Goal: Information Seeking & Learning: Compare options

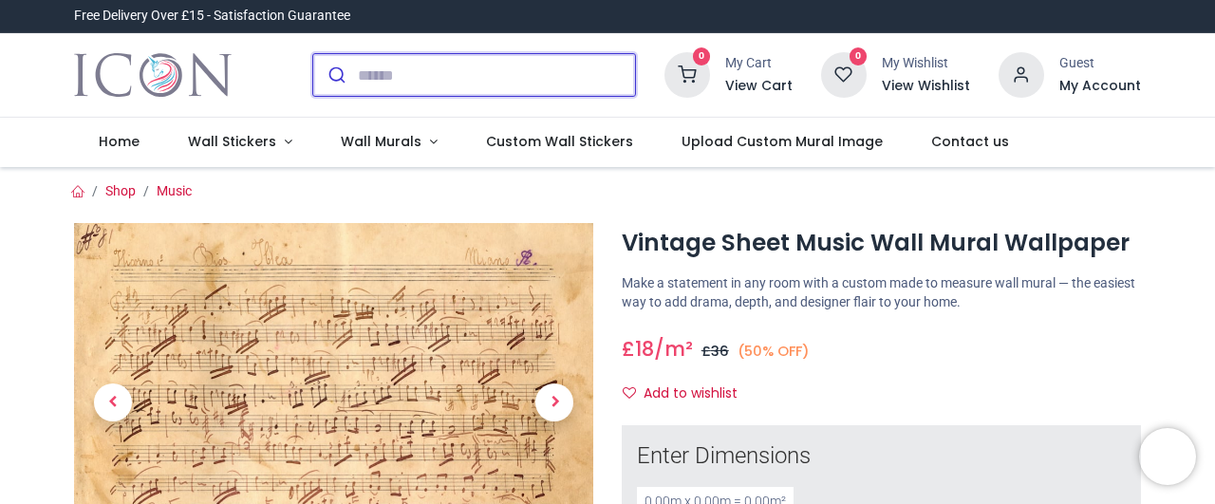
click at [438, 81] on input "search" at bounding box center [496, 75] width 277 height 42
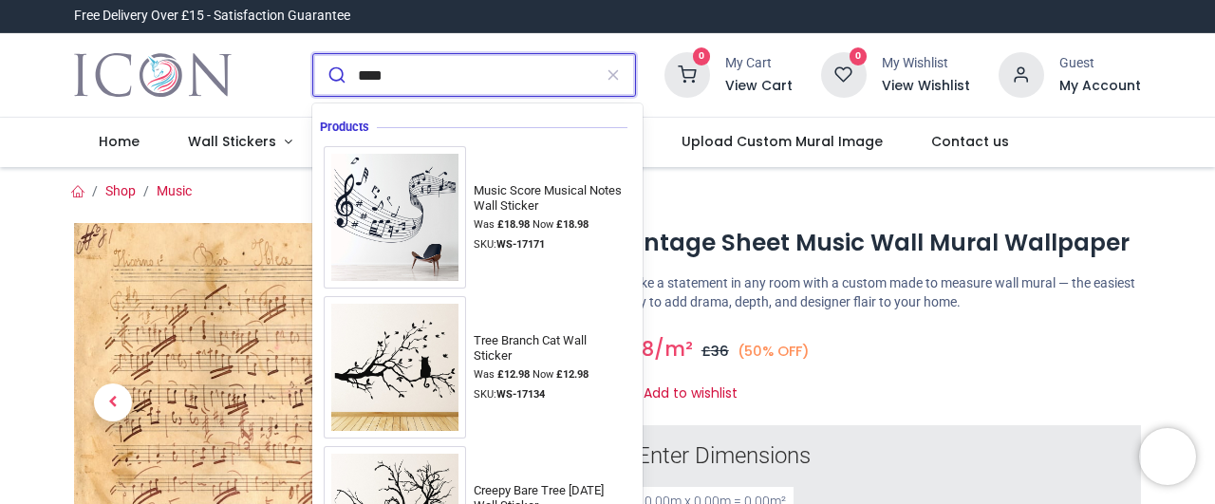
type input "*****"
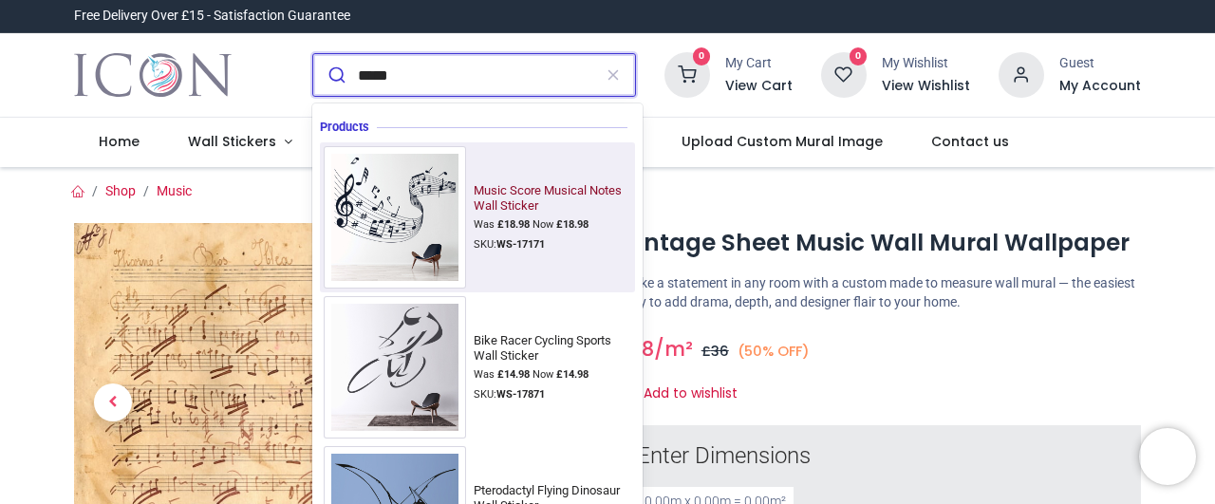
click at [400, 202] on img at bounding box center [395, 217] width 142 height 142
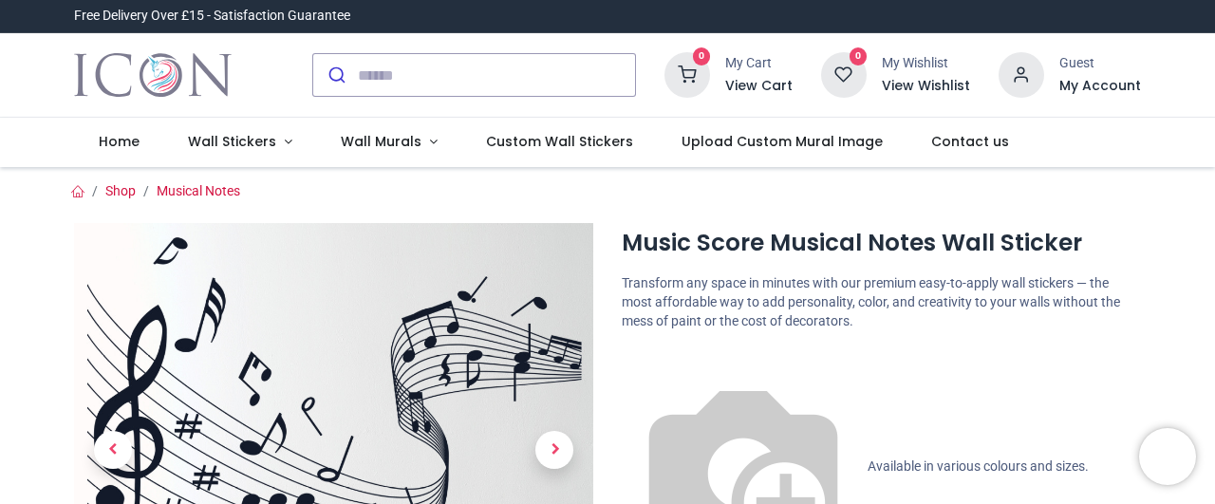
scroll to position [213, 0]
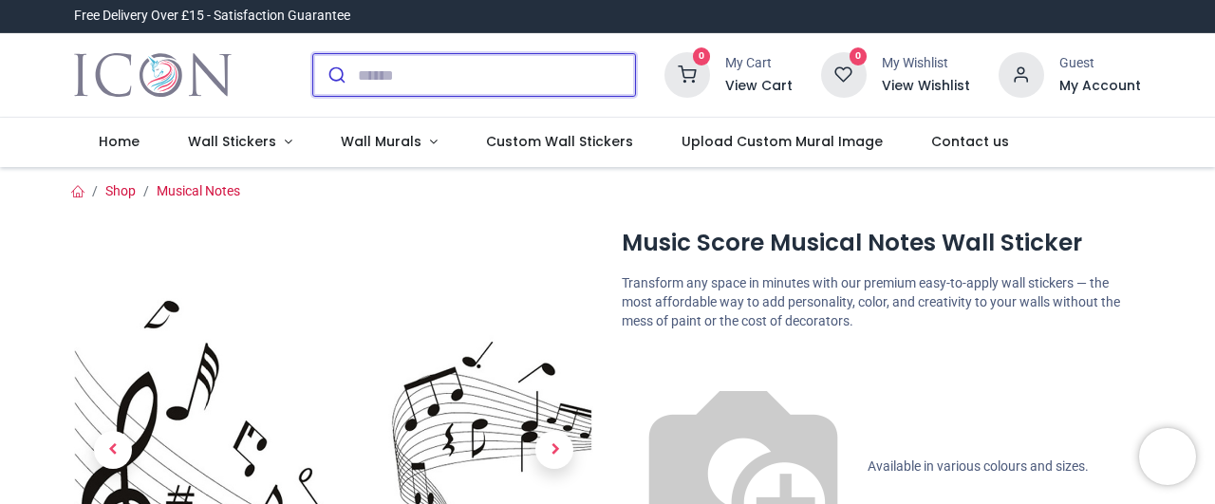
click at [546, 79] on input "search" at bounding box center [496, 75] width 277 height 42
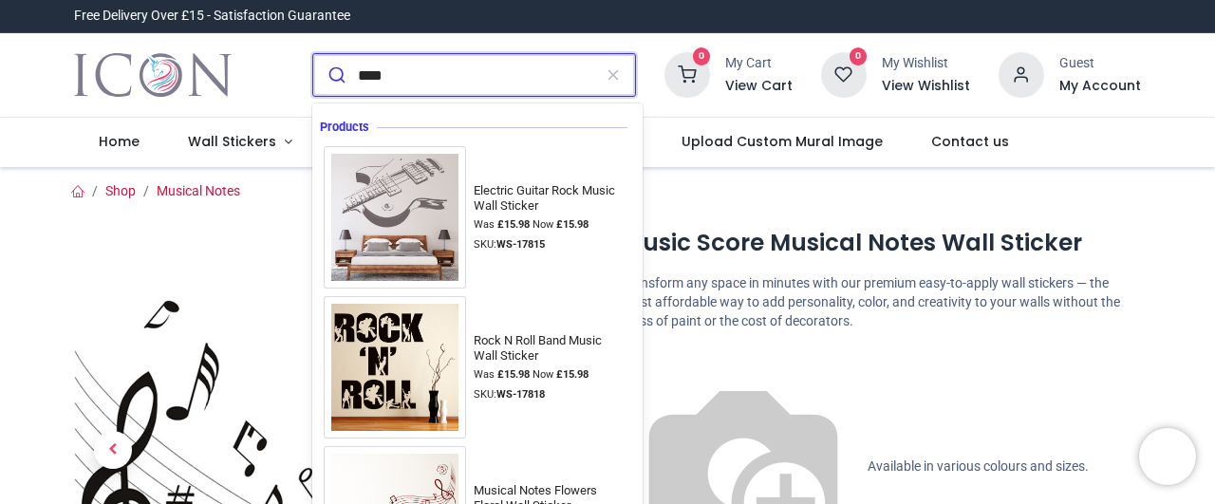
type input "*****"
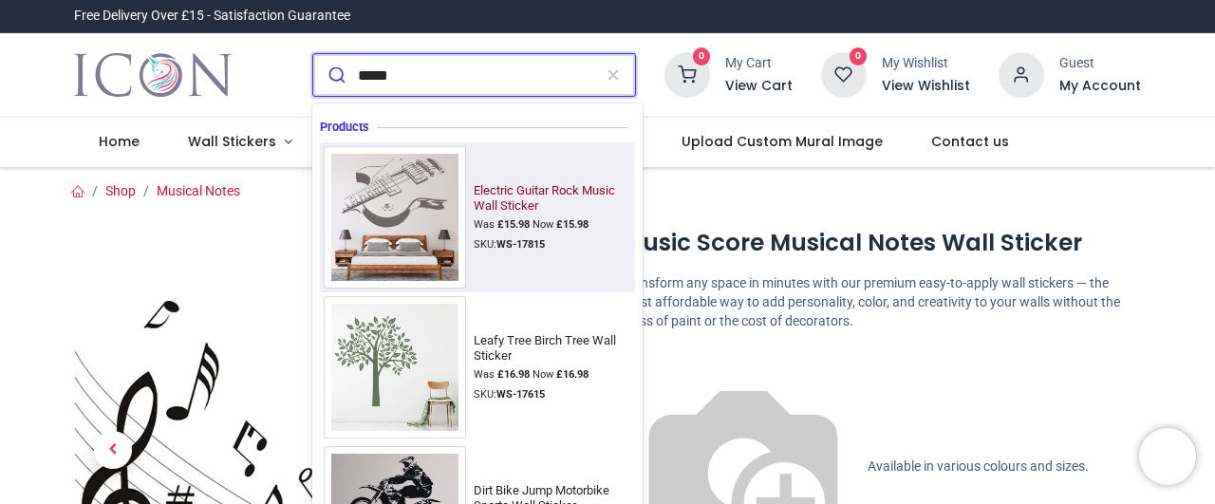
click at [398, 193] on img at bounding box center [395, 217] width 142 height 142
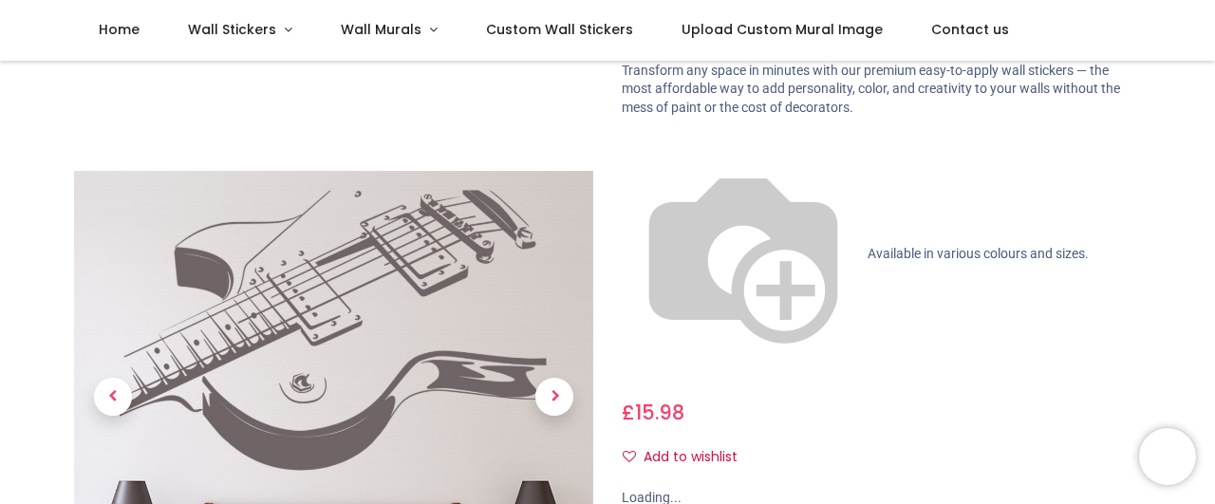
scroll to position [319, 0]
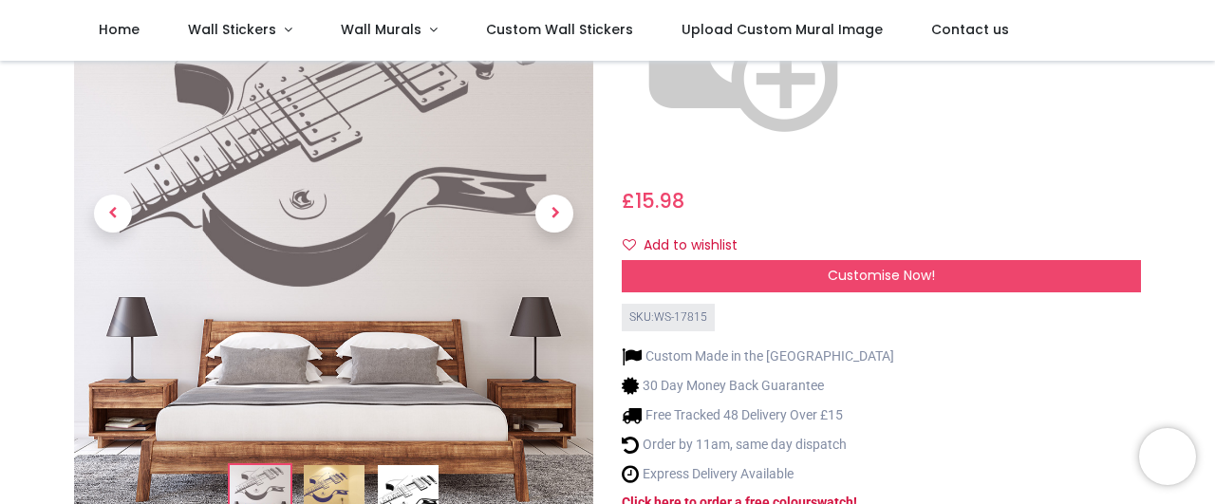
click at [402, 464] on img at bounding box center [408, 494] width 61 height 61
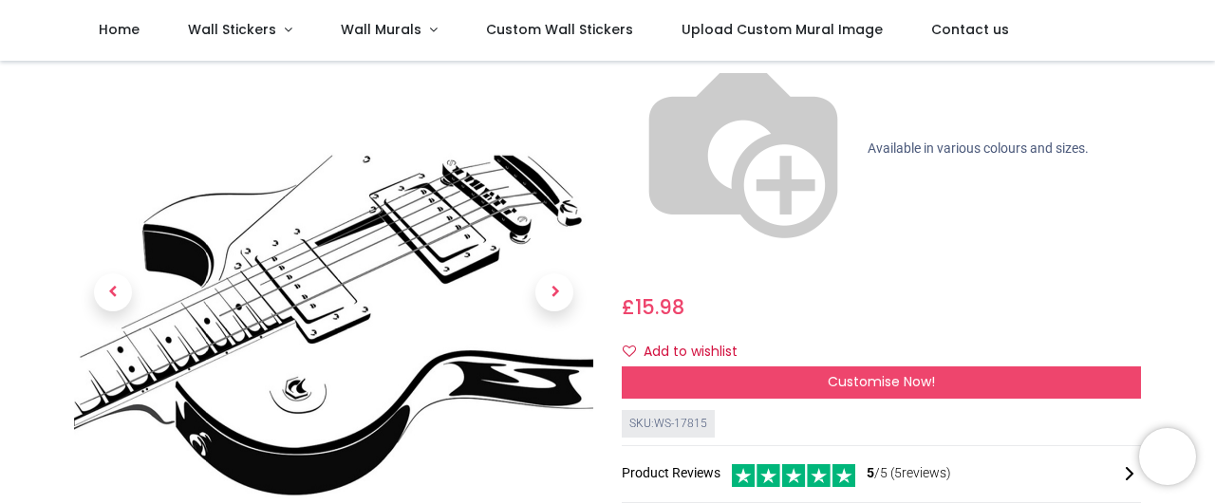
scroll to position [0, 0]
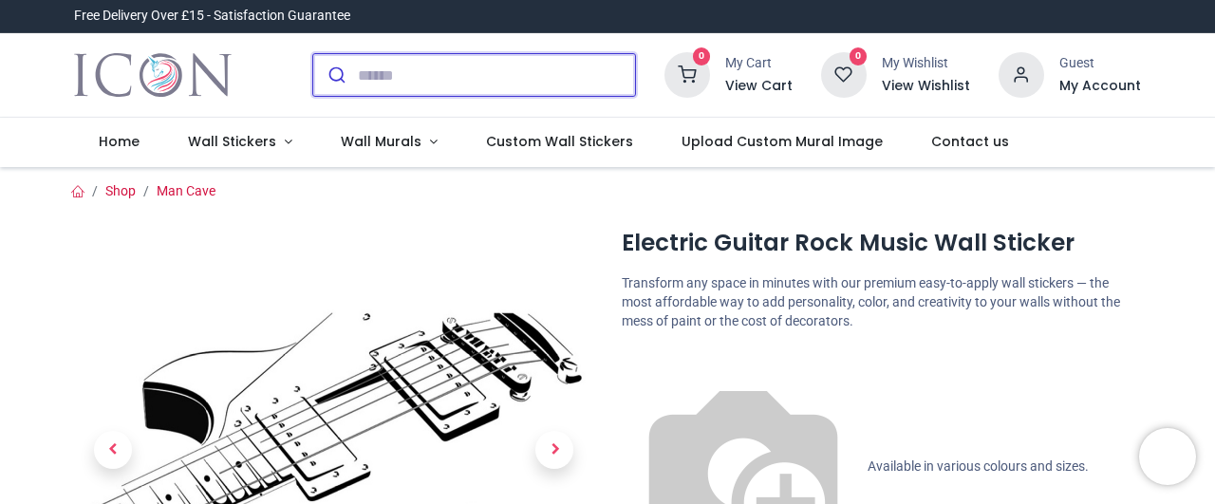
click at [534, 81] on input "search" at bounding box center [496, 75] width 277 height 42
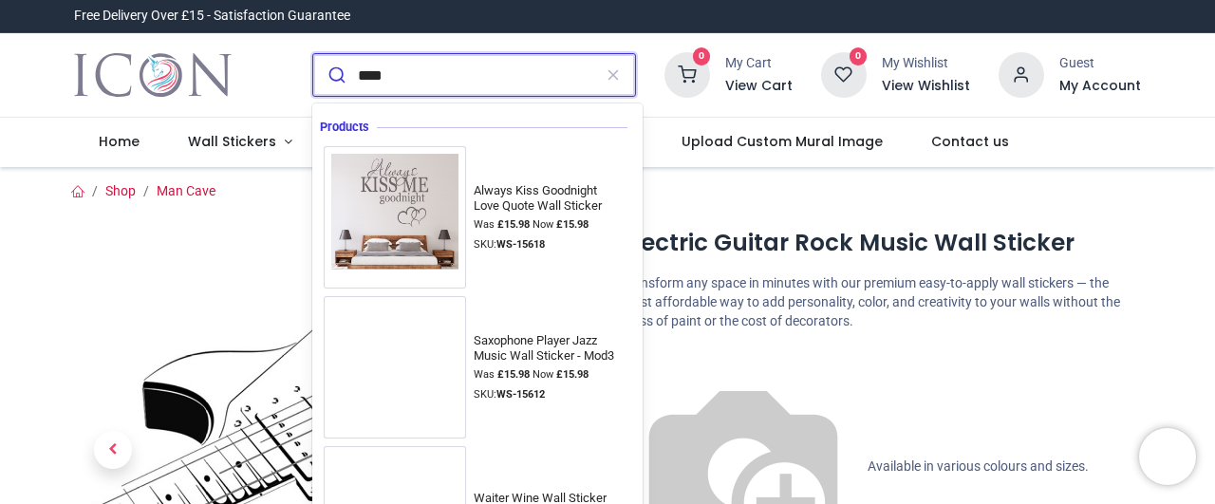
type input "*****"
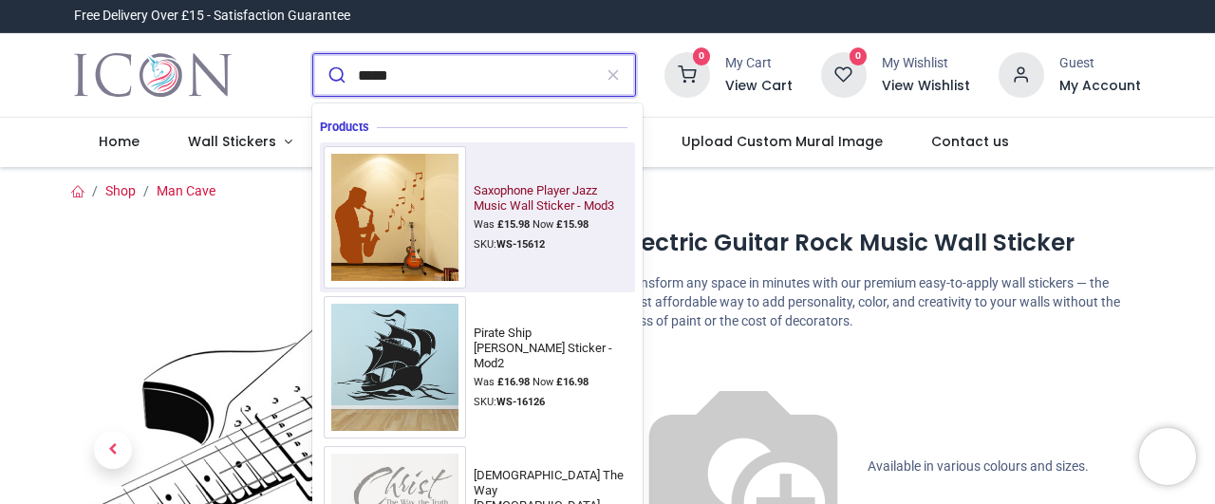
click at [464, 211] on img at bounding box center [395, 217] width 142 height 142
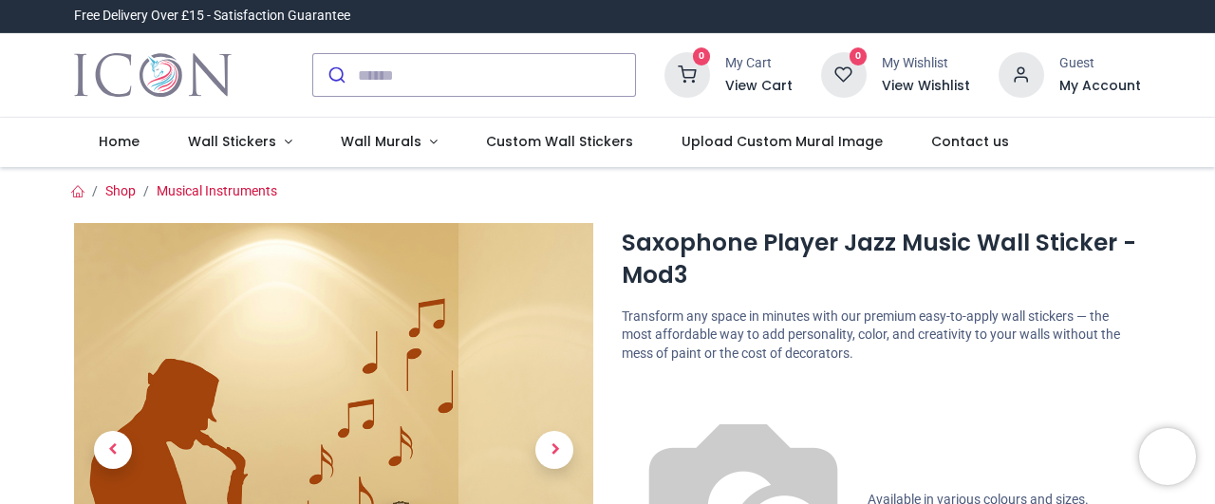
scroll to position [319, 0]
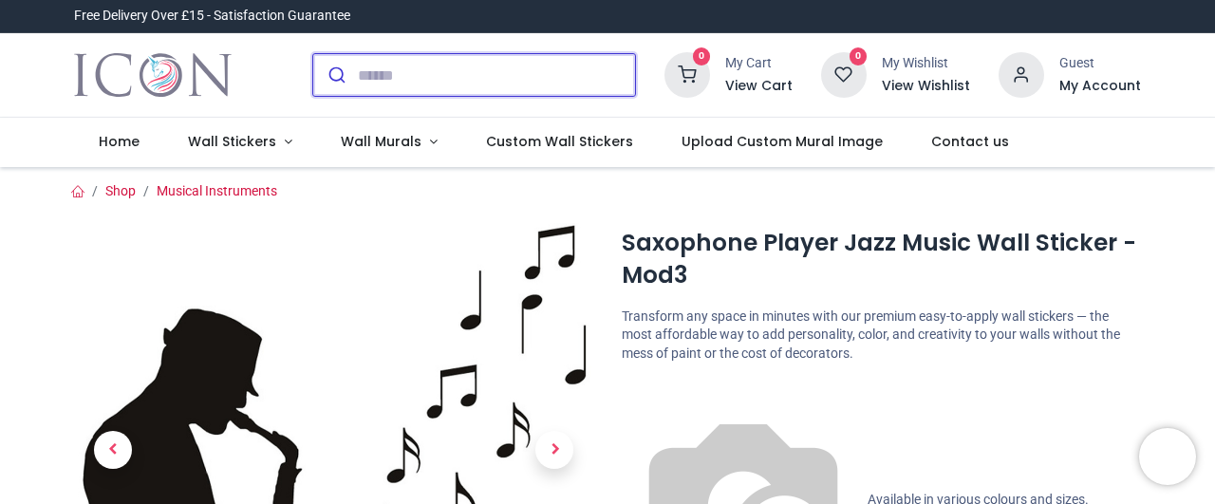
click at [505, 75] on input "search" at bounding box center [496, 75] width 277 height 42
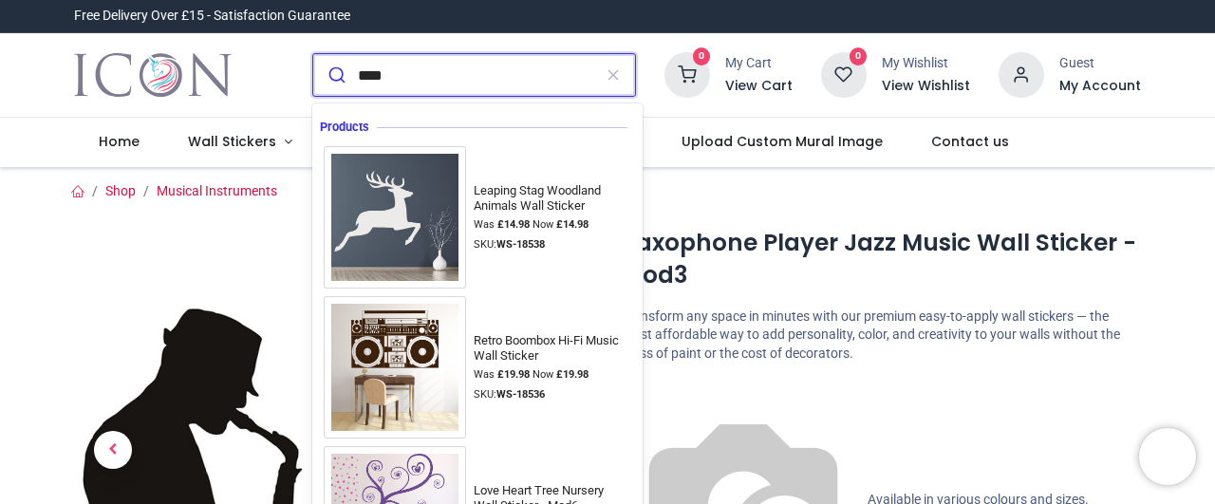
type input "*****"
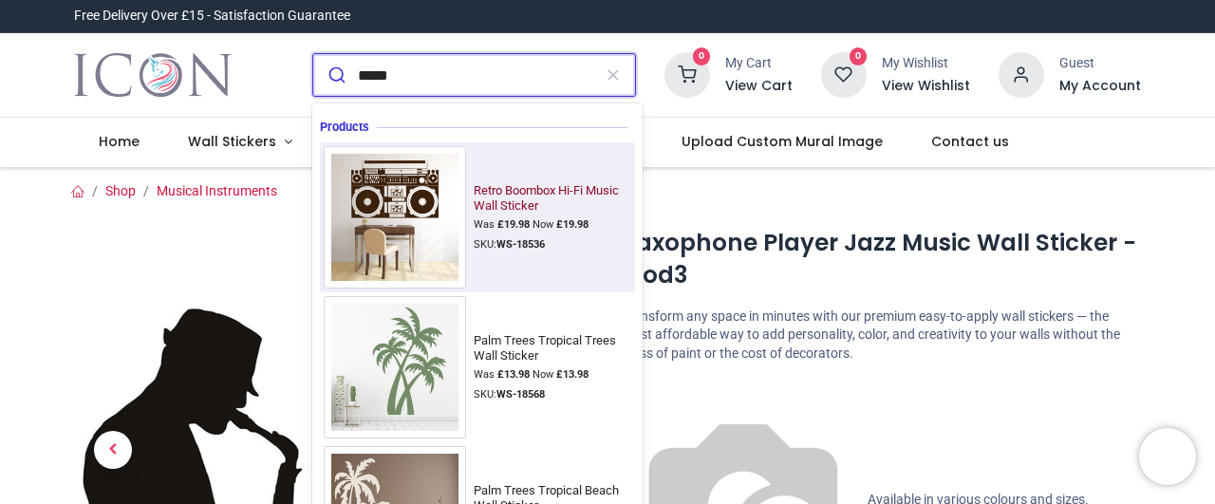
click at [421, 197] on img at bounding box center [395, 217] width 142 height 142
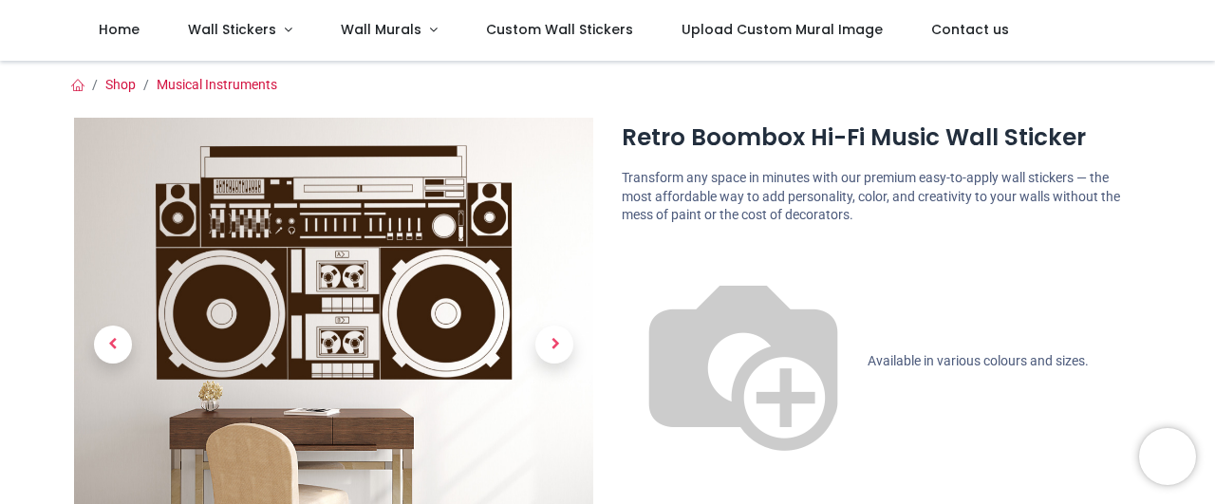
scroll to position [213, 0]
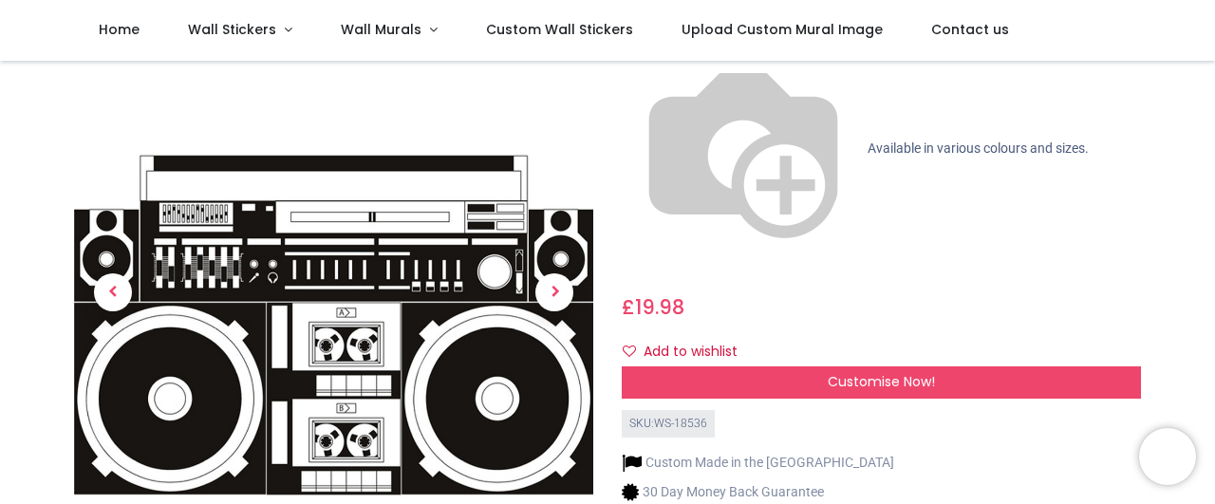
scroll to position [0, 0]
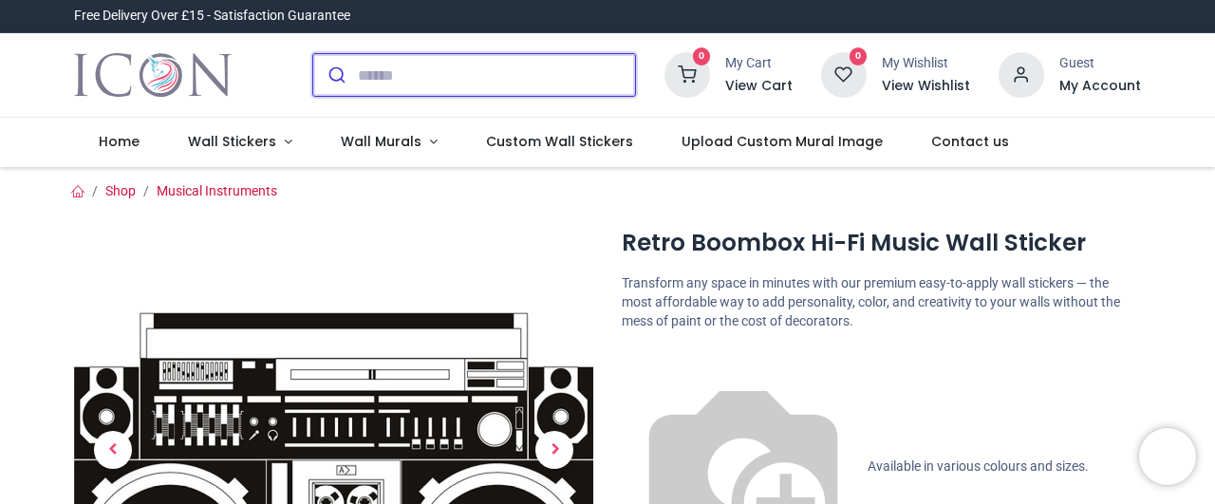
click at [507, 69] on input "search" at bounding box center [496, 75] width 277 height 42
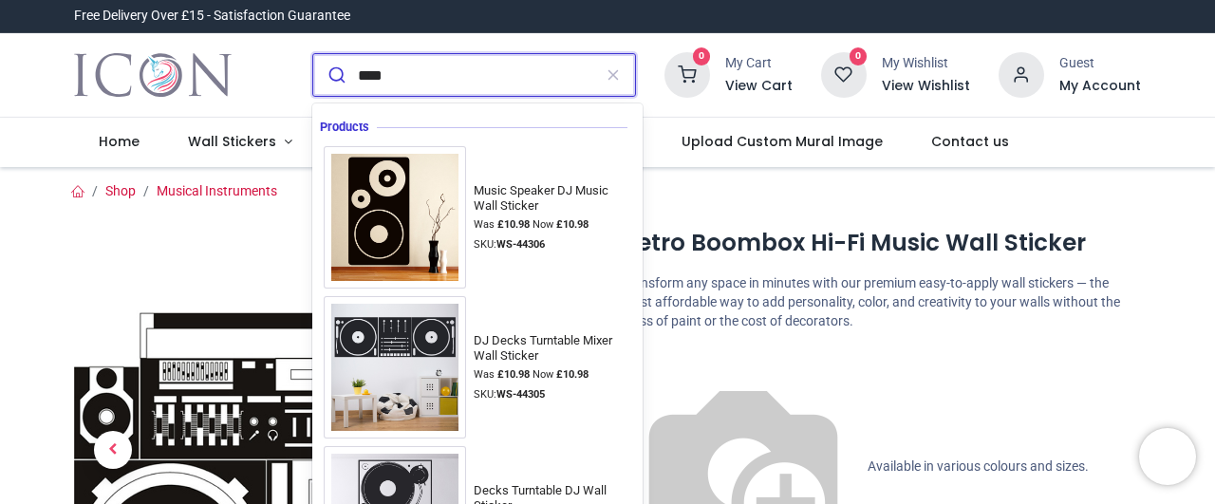
type input "*****"
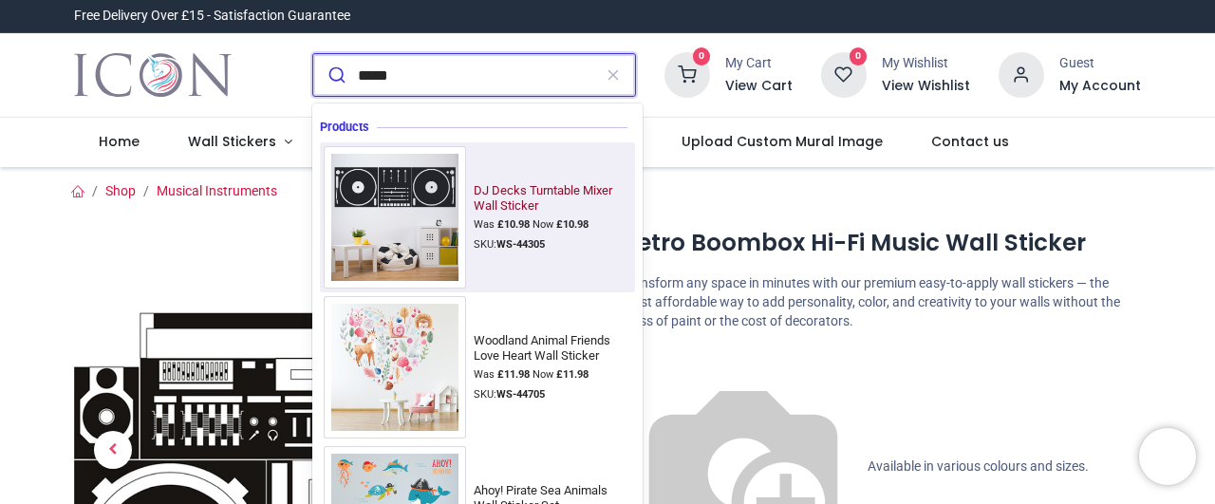
click at [421, 206] on img at bounding box center [395, 217] width 142 height 142
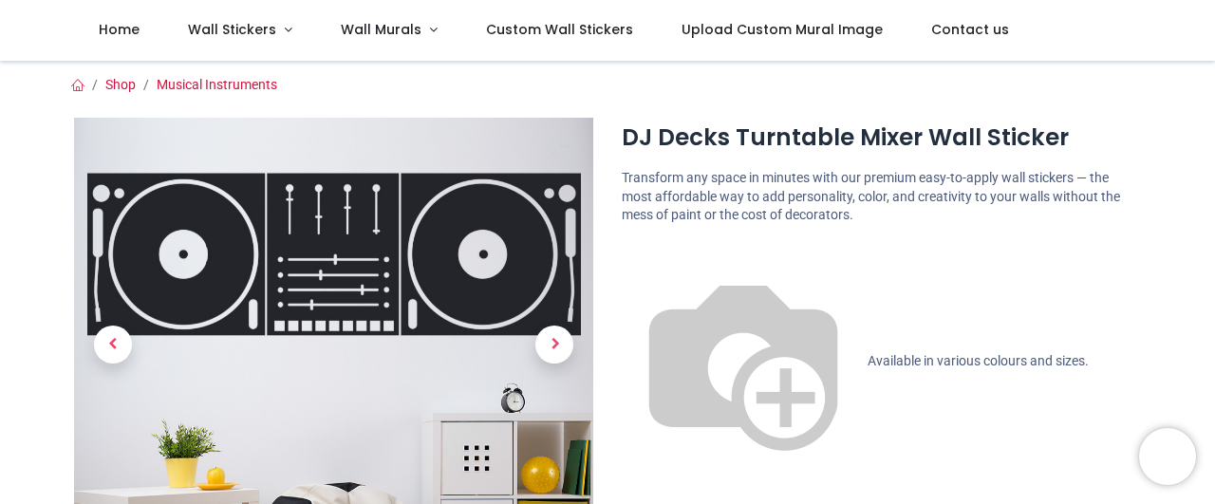
scroll to position [319, 0]
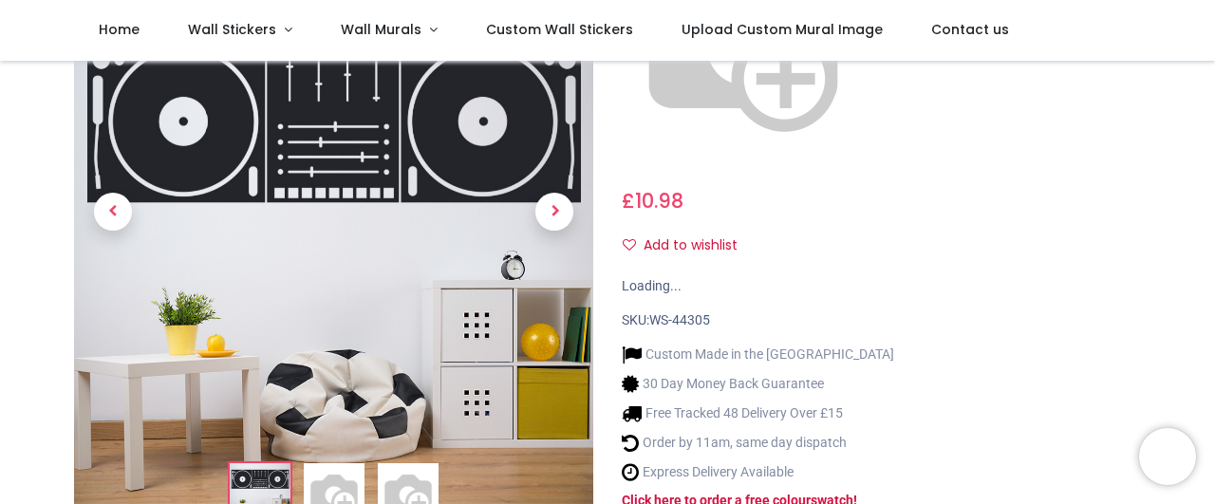
click at [419, 463] on img at bounding box center [408, 493] width 61 height 61
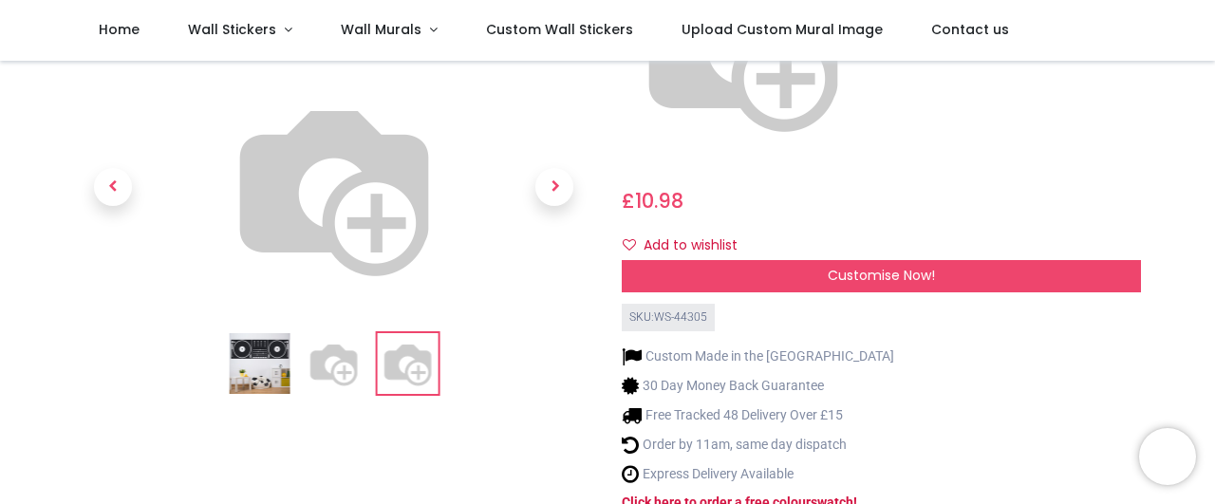
scroll to position [0, 0]
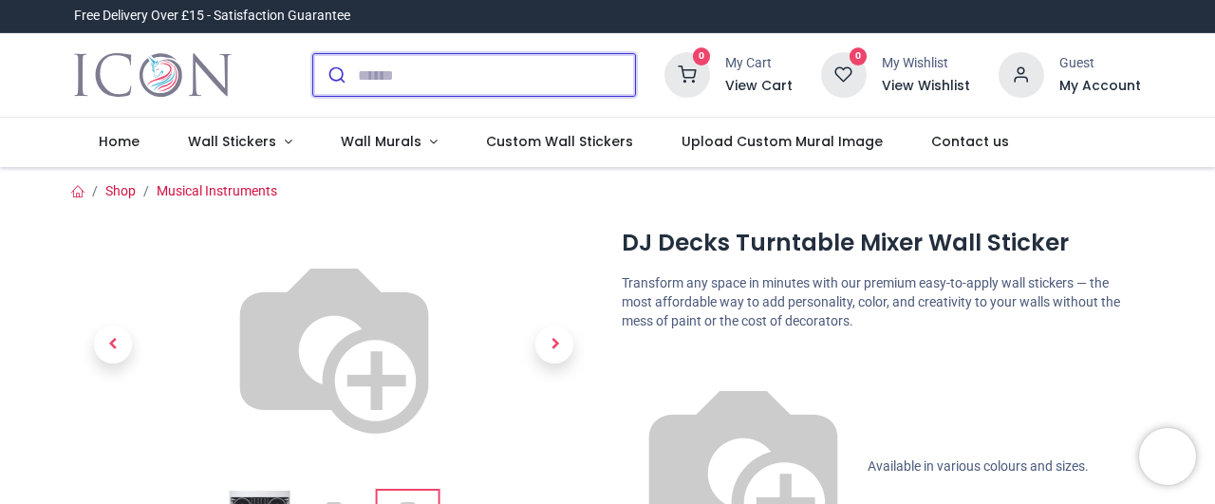
click at [444, 79] on input "search" at bounding box center [496, 75] width 277 height 42
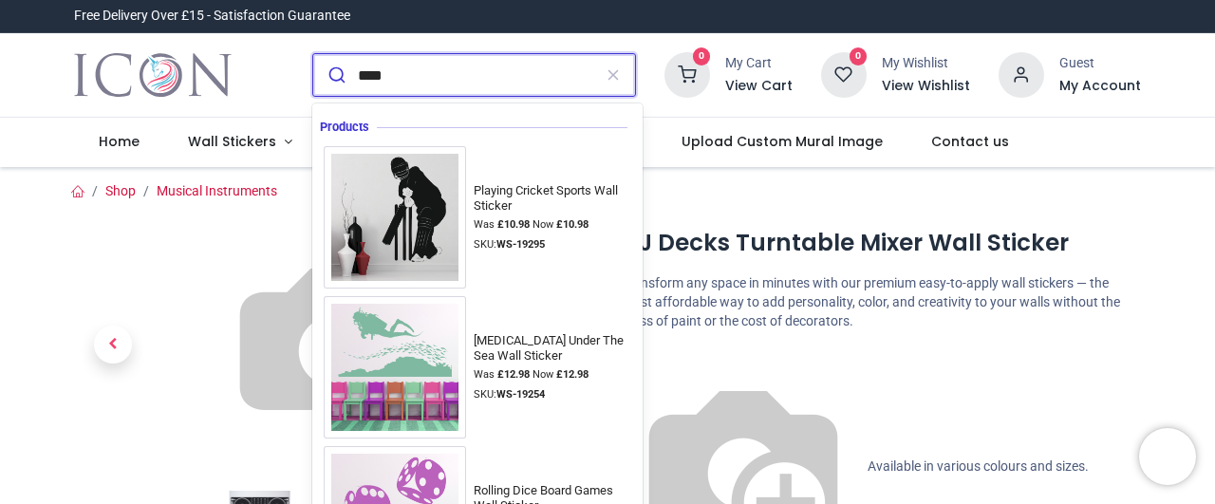
type input "*****"
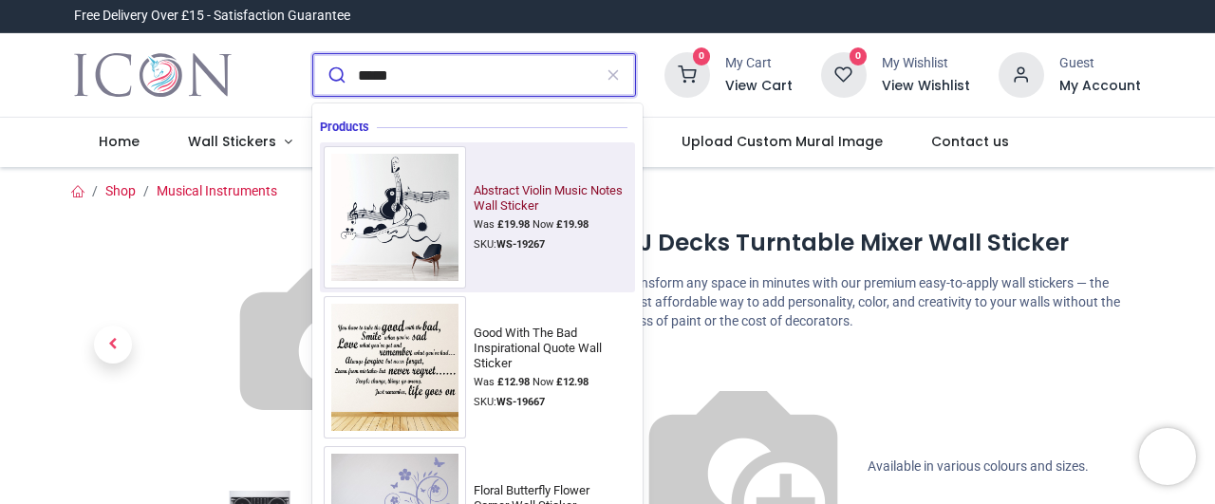
click at [393, 193] on img at bounding box center [395, 217] width 142 height 142
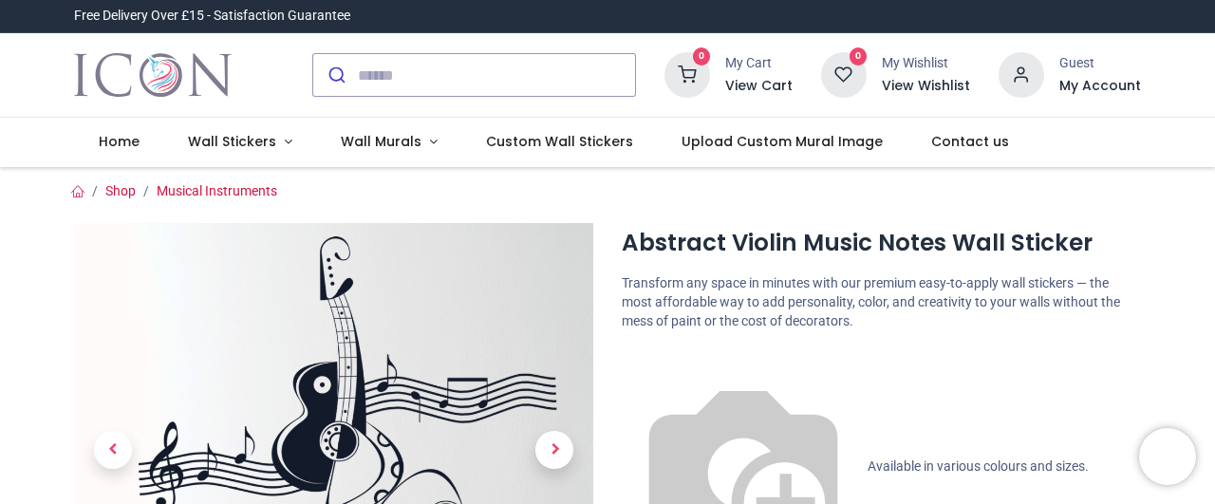
scroll to position [213, 0]
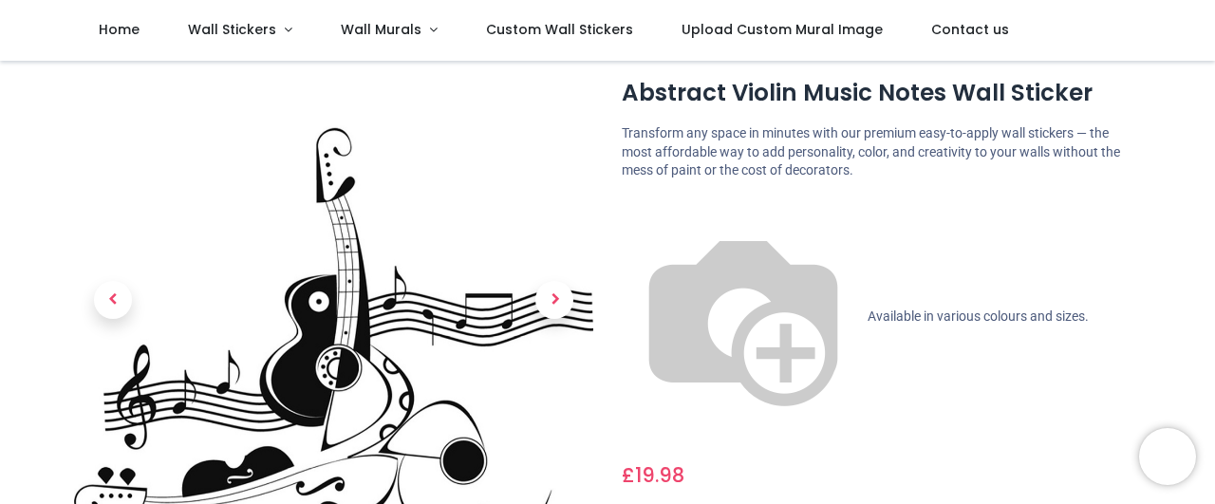
scroll to position [0, 0]
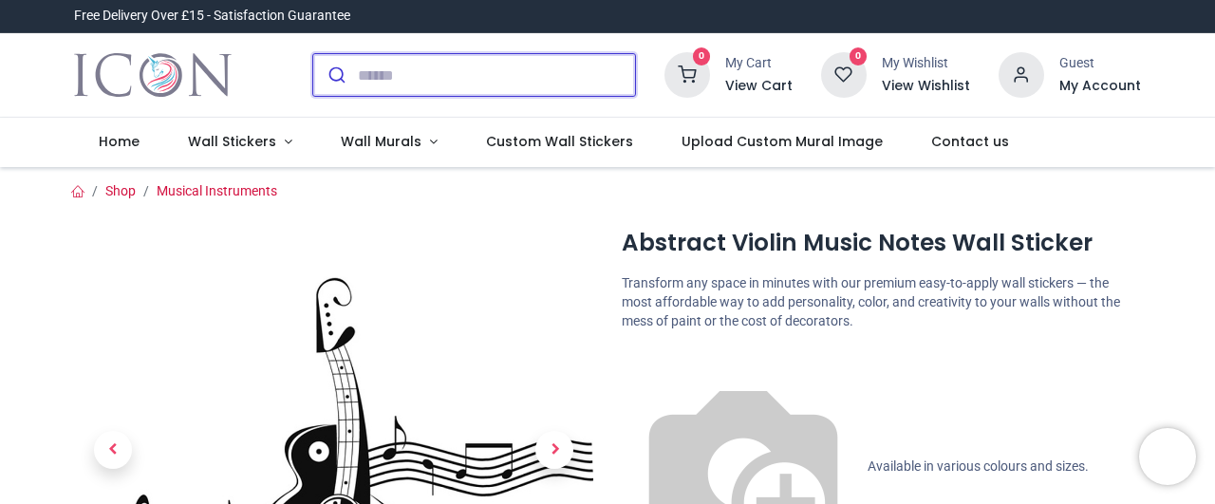
click at [474, 80] on input "search" at bounding box center [496, 75] width 277 height 42
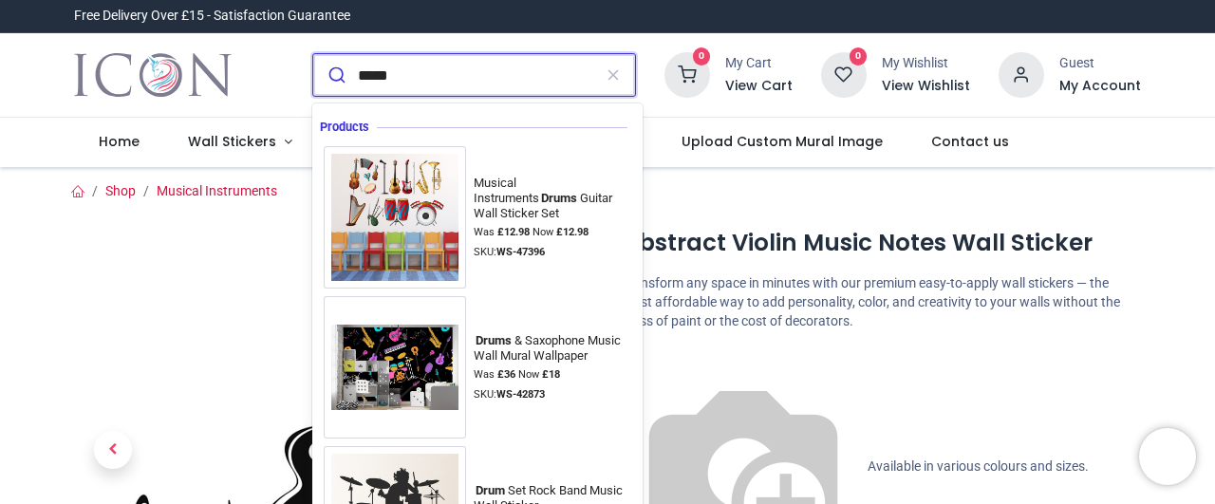
type input "*****"
click at [313, 54] on button "submit" at bounding box center [335, 75] width 45 height 42
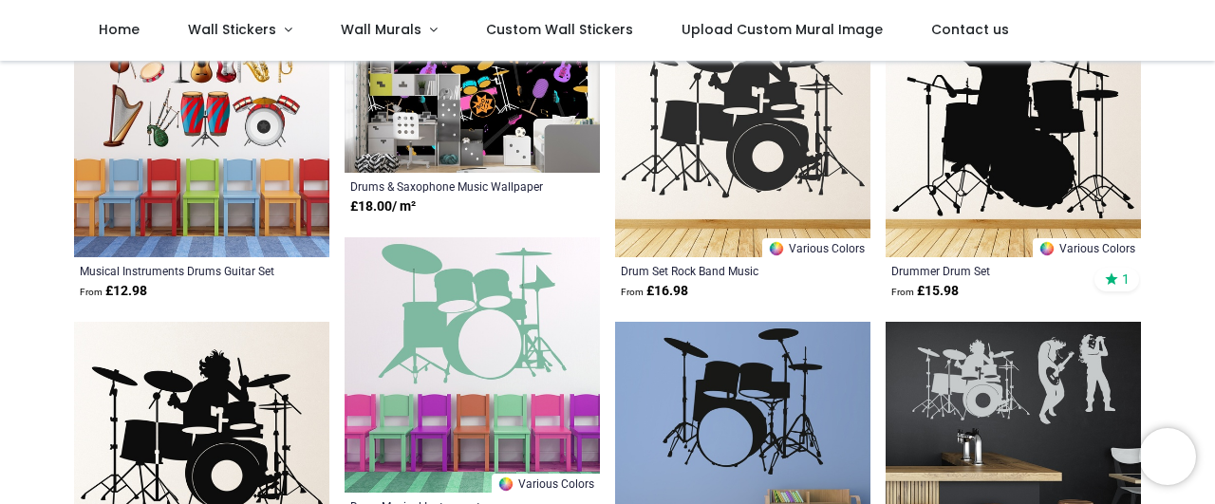
scroll to position [425, 0]
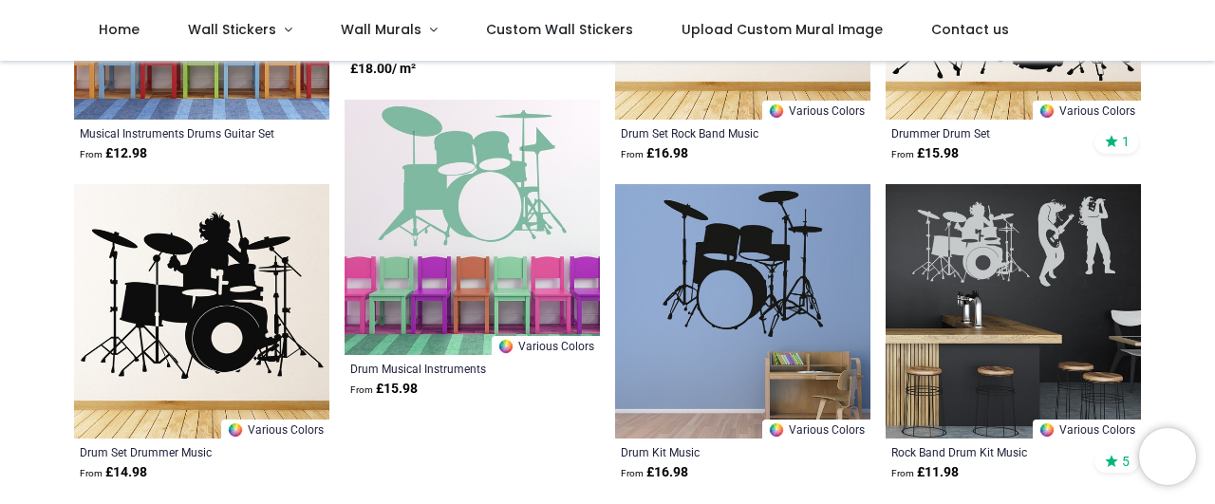
click at [767, 274] on img at bounding box center [742, 311] width 255 height 255
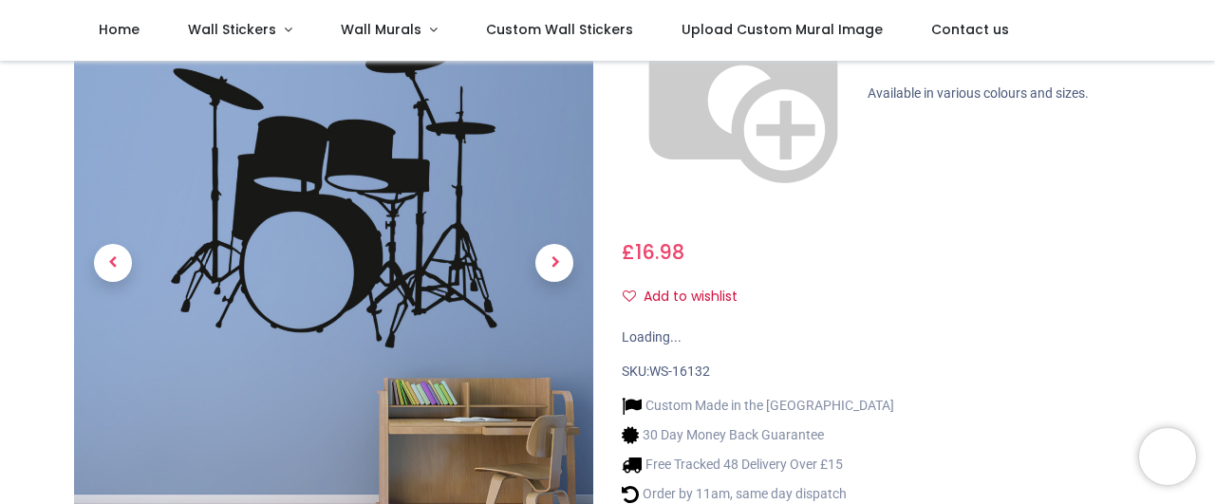
scroll to position [319, 0]
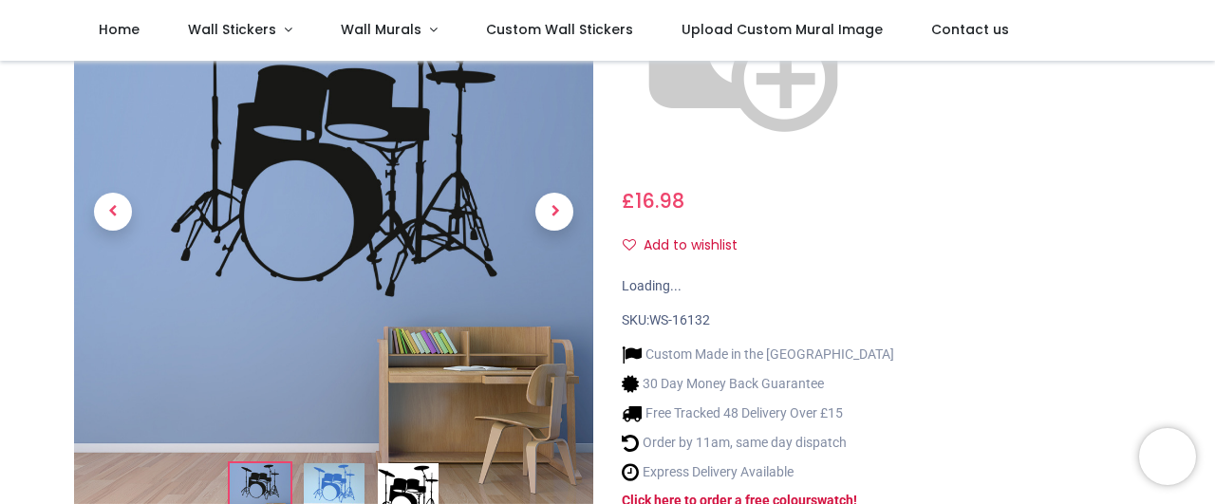
click at [419, 463] on img at bounding box center [408, 493] width 61 height 61
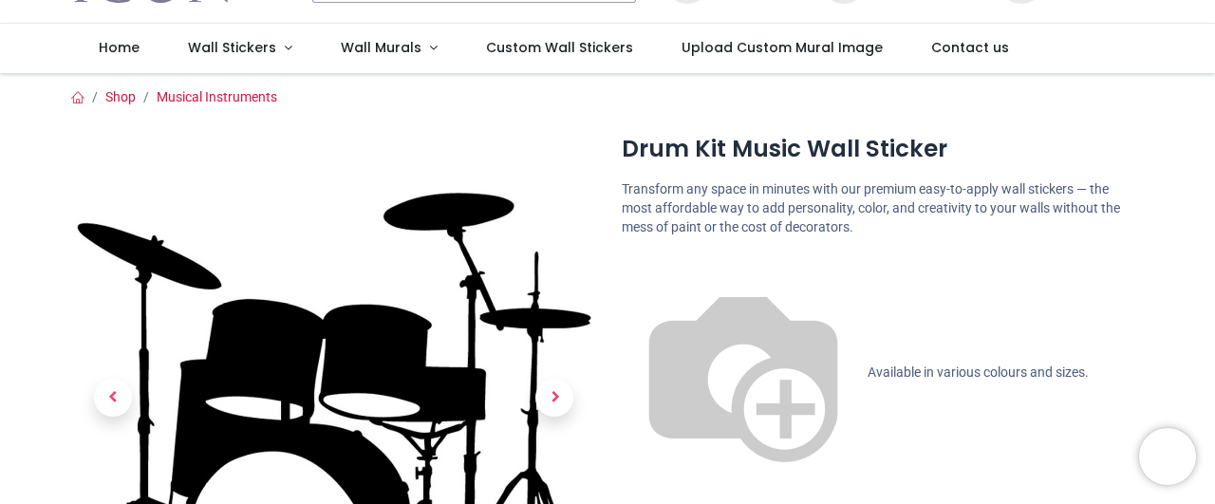
scroll to position [0, 0]
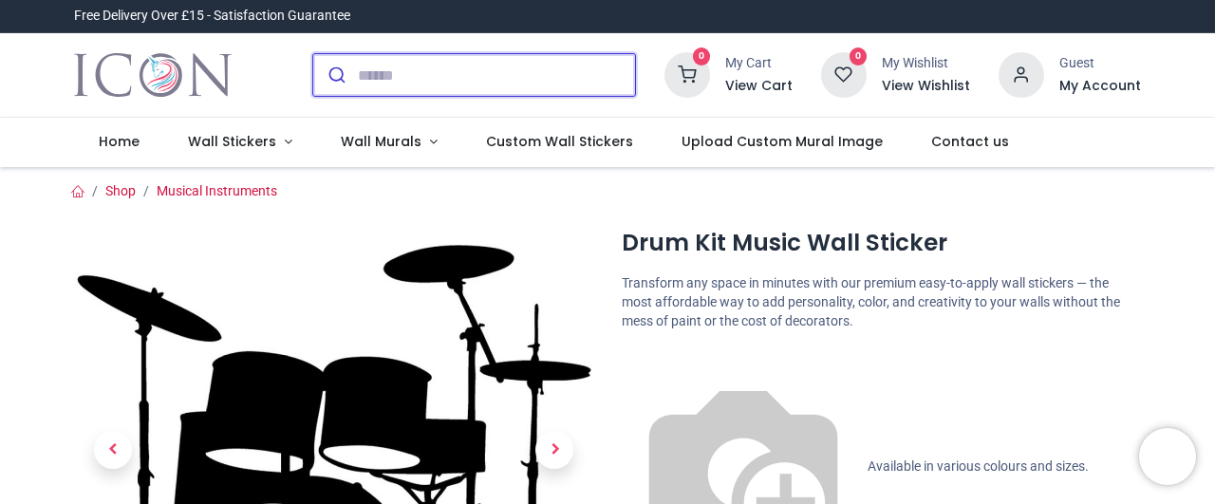
click at [511, 74] on input "search" at bounding box center [496, 75] width 277 height 42
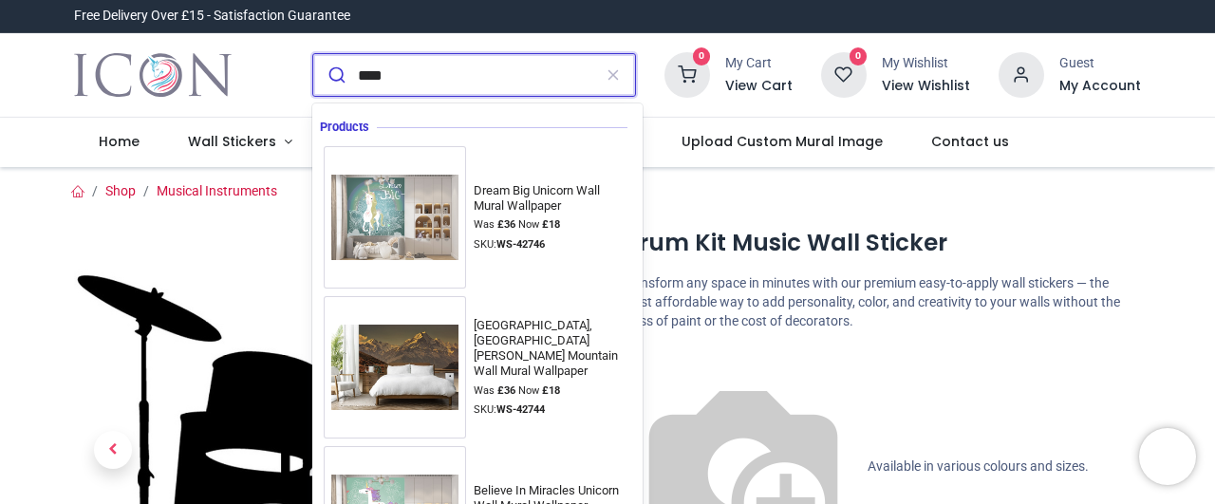
type input "*****"
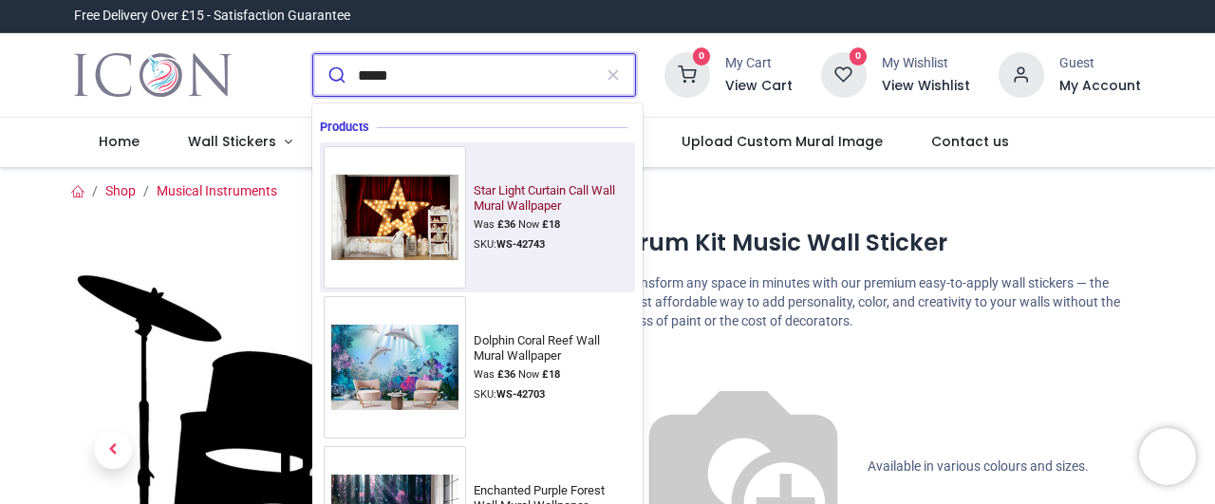
click at [441, 203] on img at bounding box center [395, 217] width 142 height 101
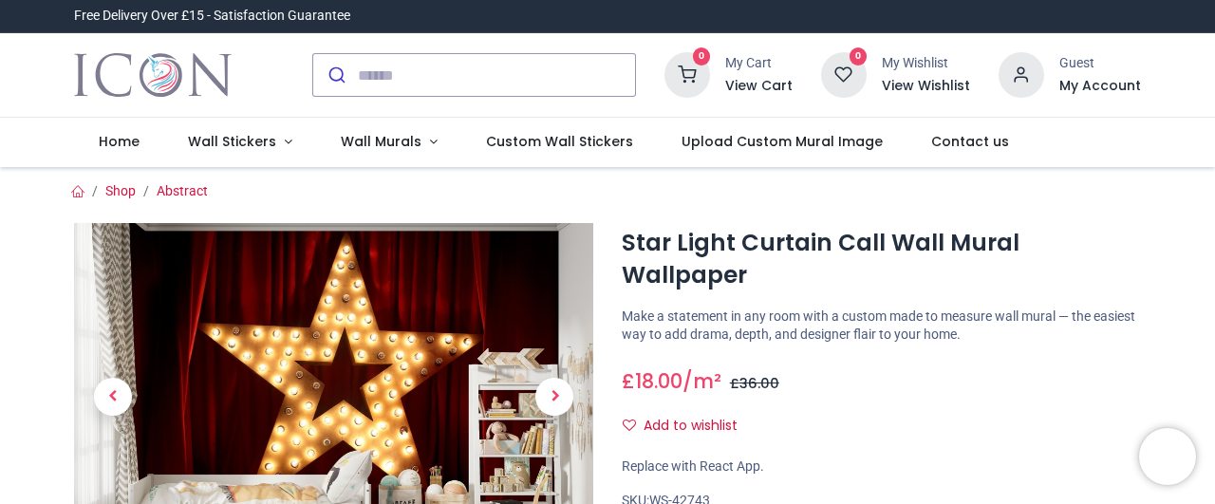
scroll to position [213, 0]
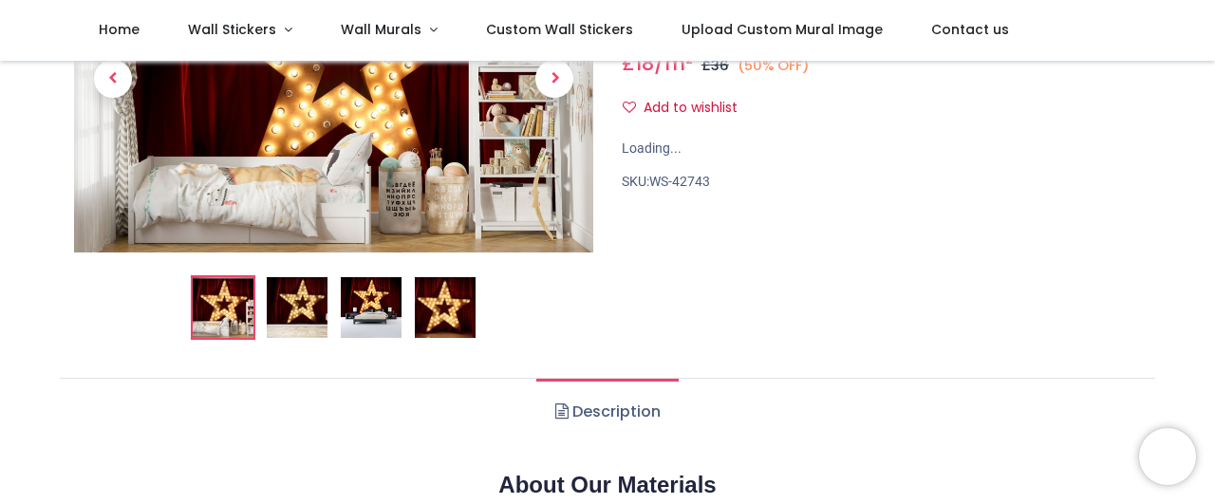
click at [435, 312] on img at bounding box center [445, 307] width 61 height 61
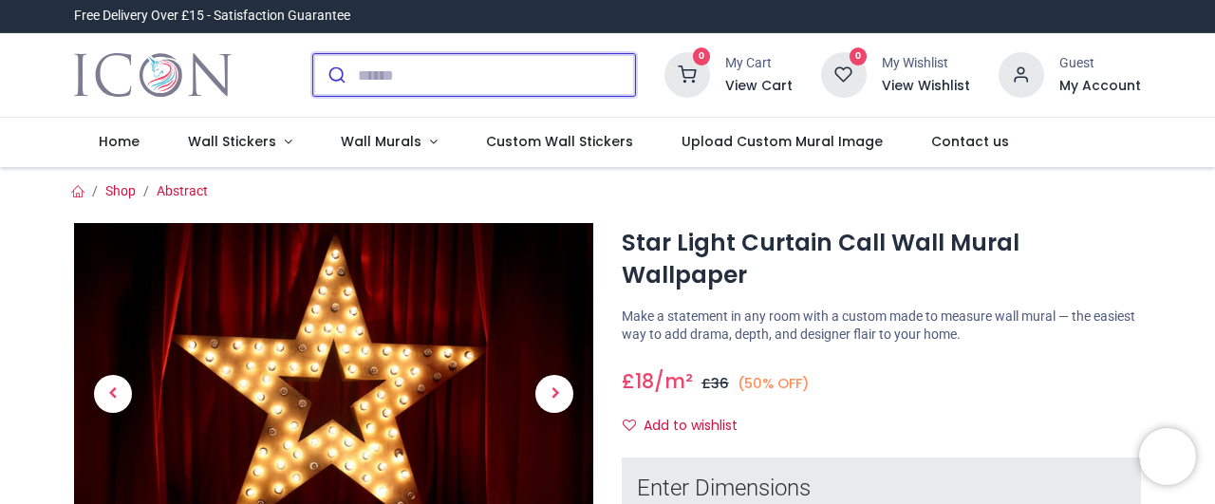
click at [441, 69] on input "search" at bounding box center [496, 75] width 277 height 42
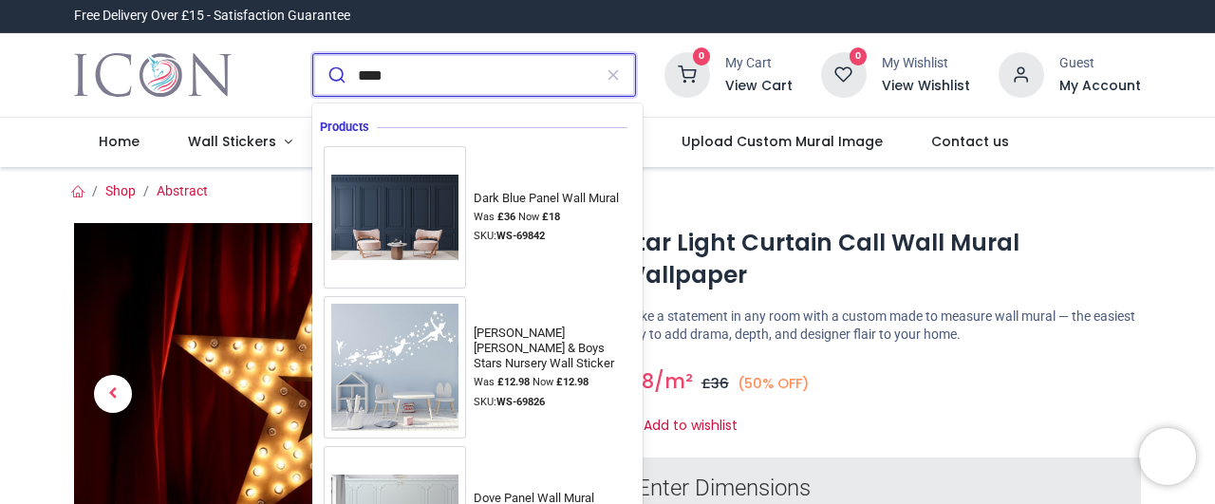
type input "*****"
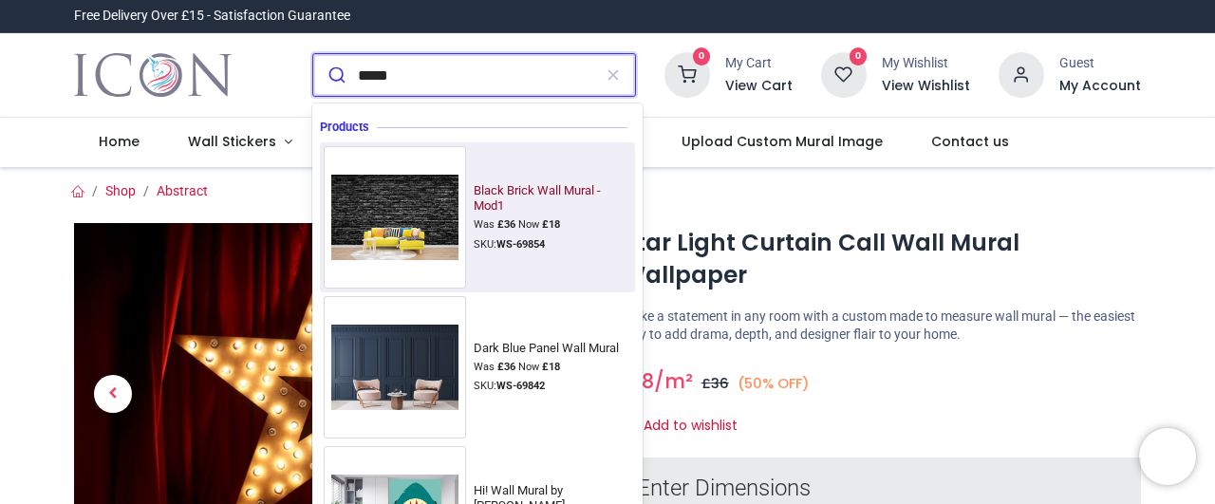
click at [414, 210] on img at bounding box center [395, 217] width 142 height 101
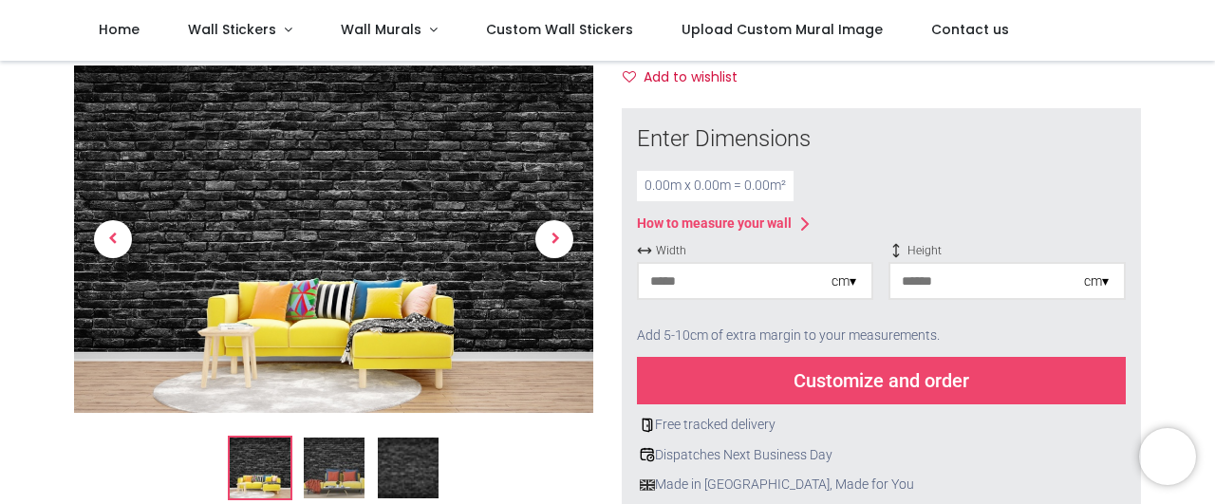
scroll to position [213, 0]
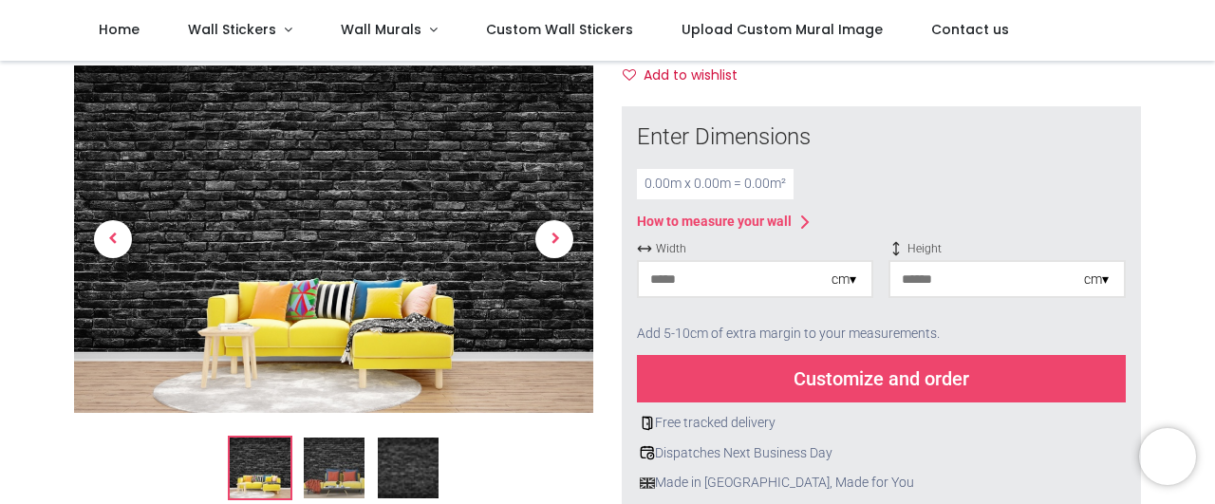
click at [424, 472] on img at bounding box center [408, 469] width 61 height 61
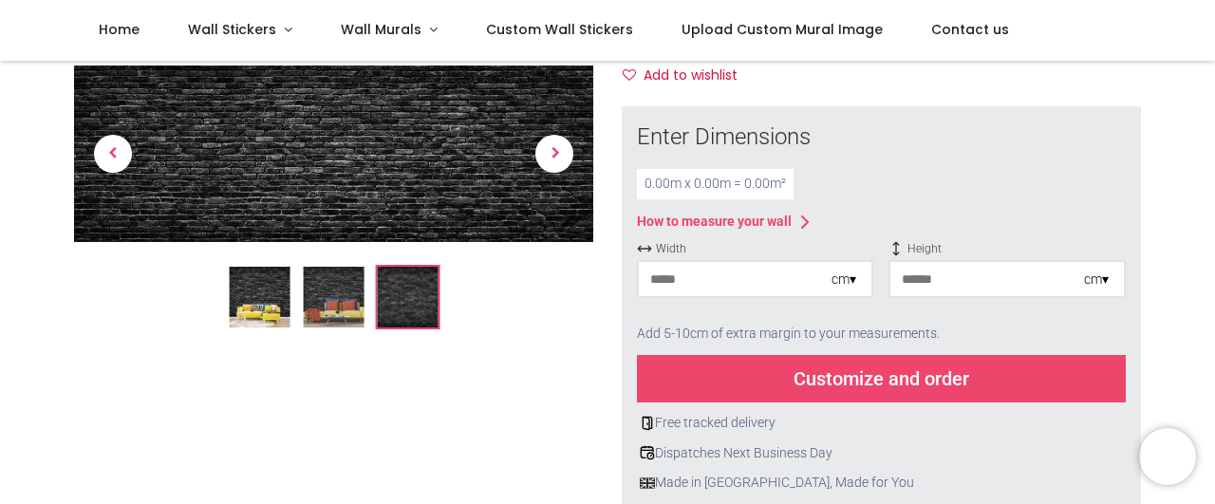
scroll to position [106, 0]
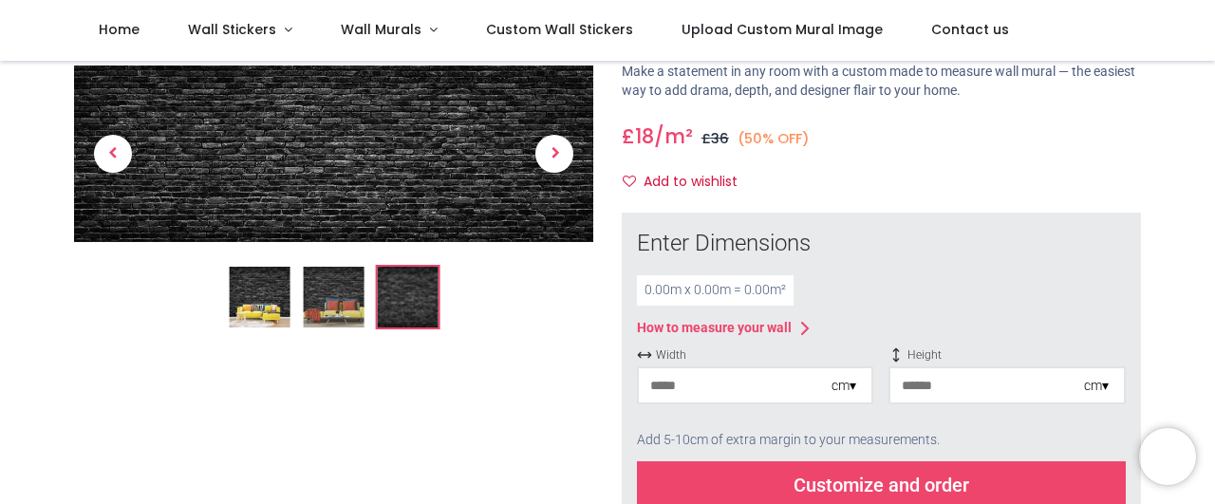
click at [267, 296] on img at bounding box center [259, 297] width 61 height 61
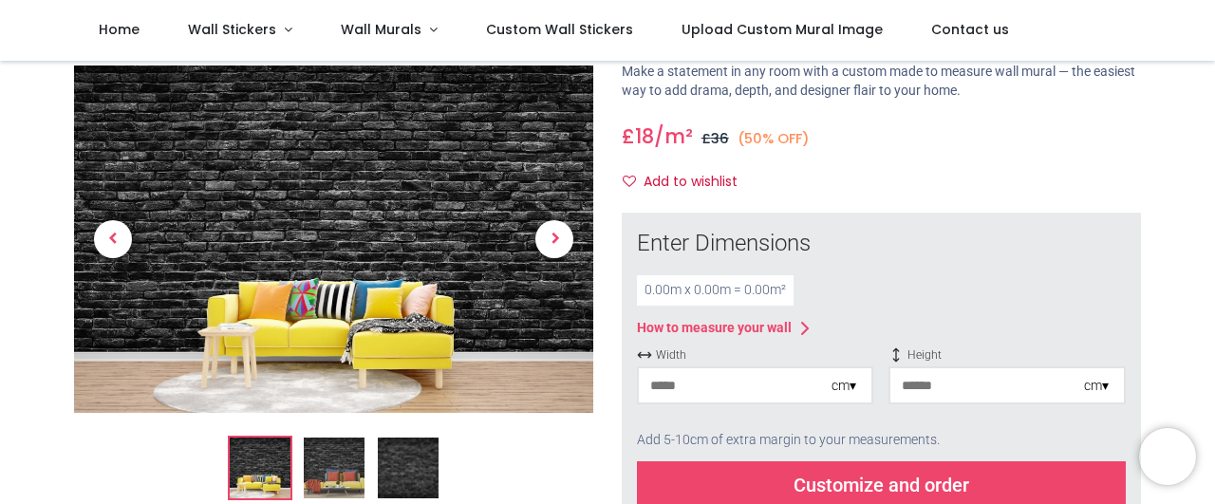
click at [309, 273] on img at bounding box center [333, 239] width 519 height 347
click at [422, 467] on img at bounding box center [408, 469] width 61 height 61
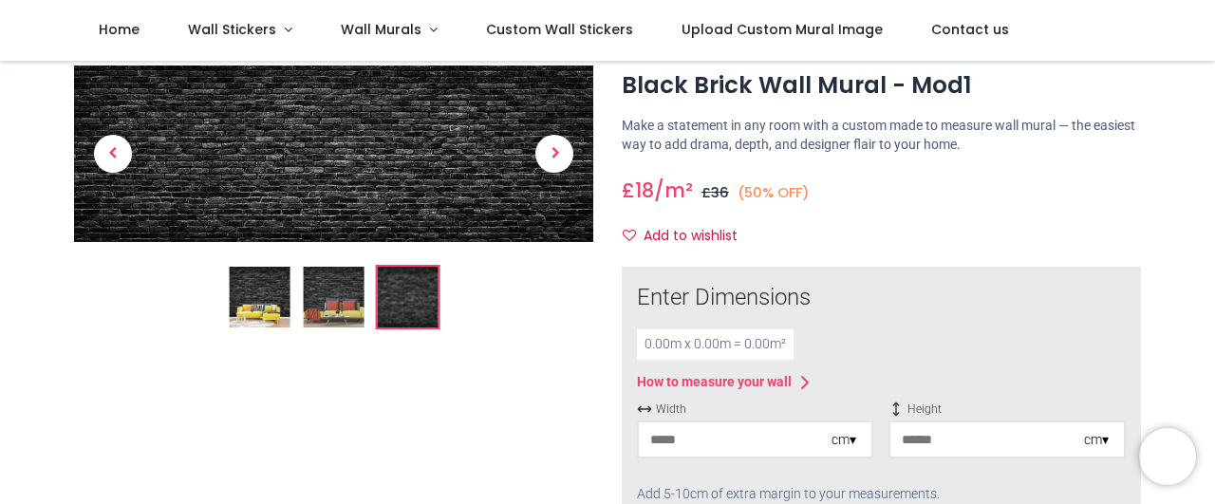
scroll to position [0, 0]
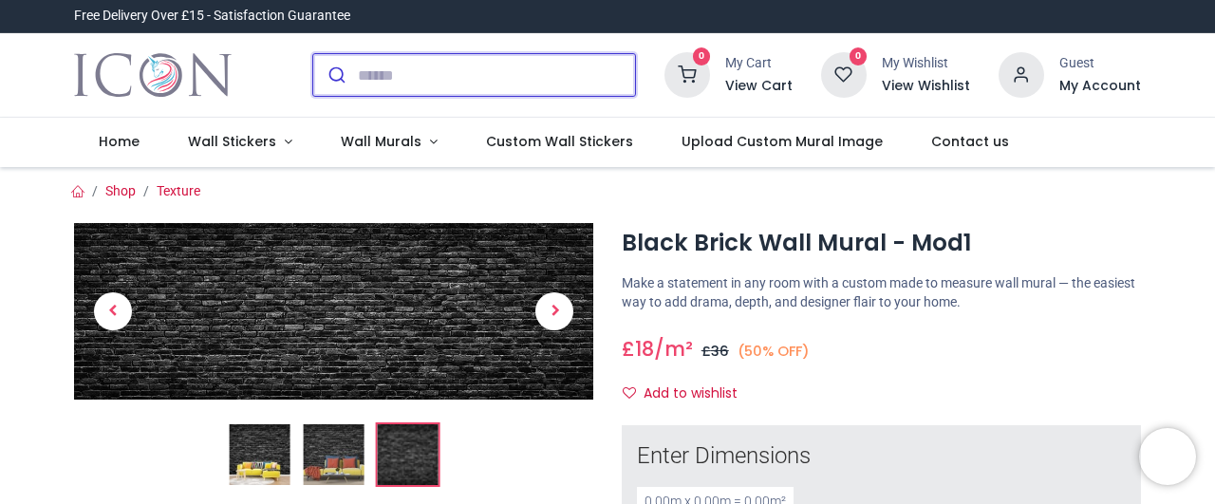
click at [497, 81] on input "search" at bounding box center [496, 75] width 277 height 42
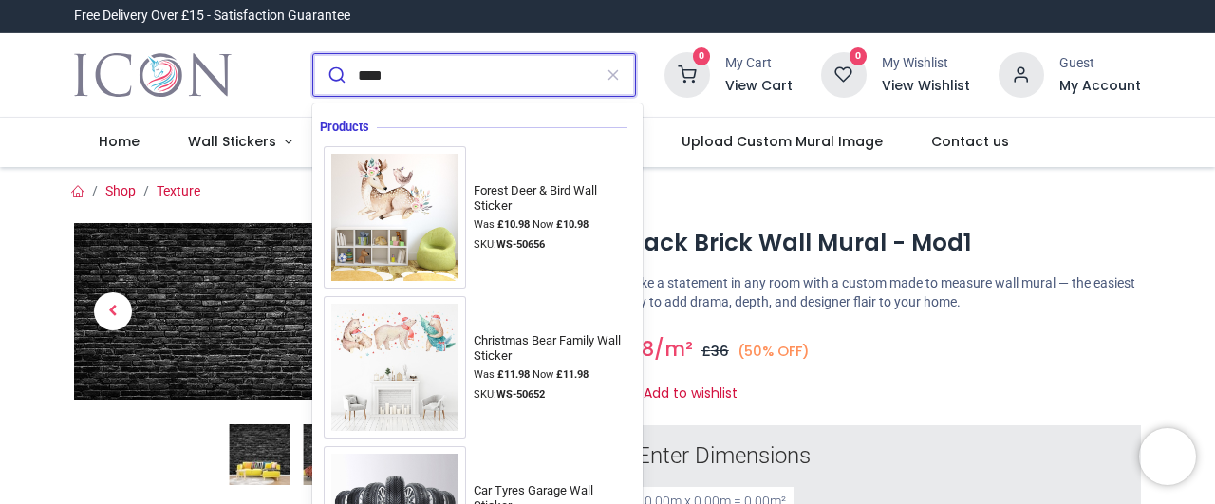
type input "*****"
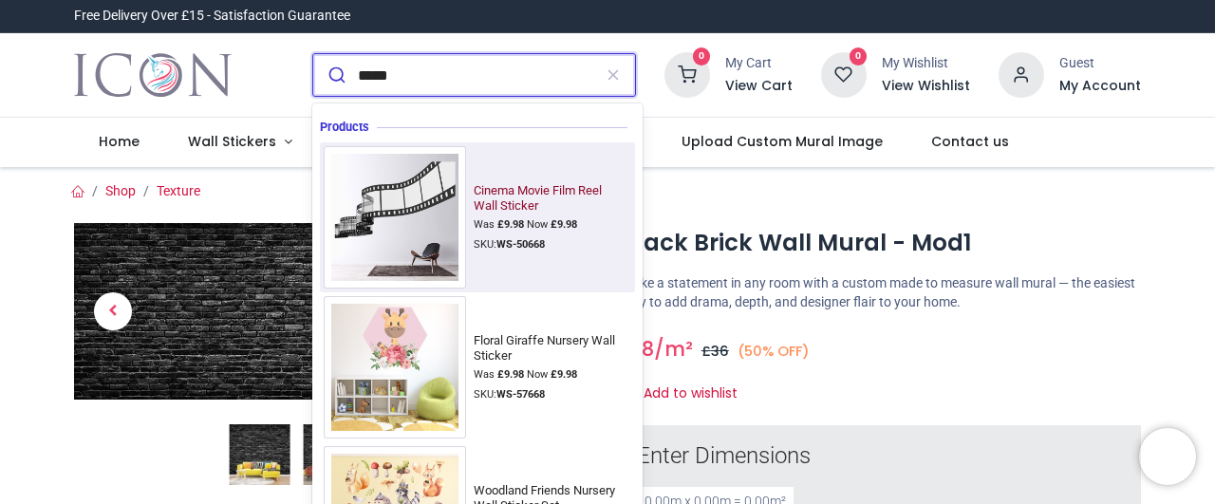
click at [408, 206] on img at bounding box center [395, 217] width 142 height 142
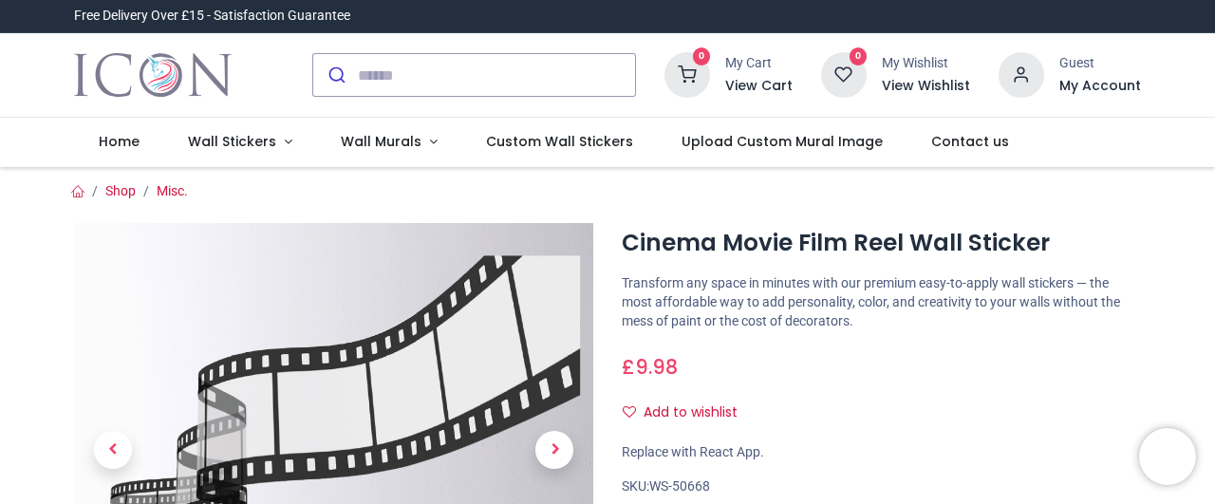
scroll to position [319, 0]
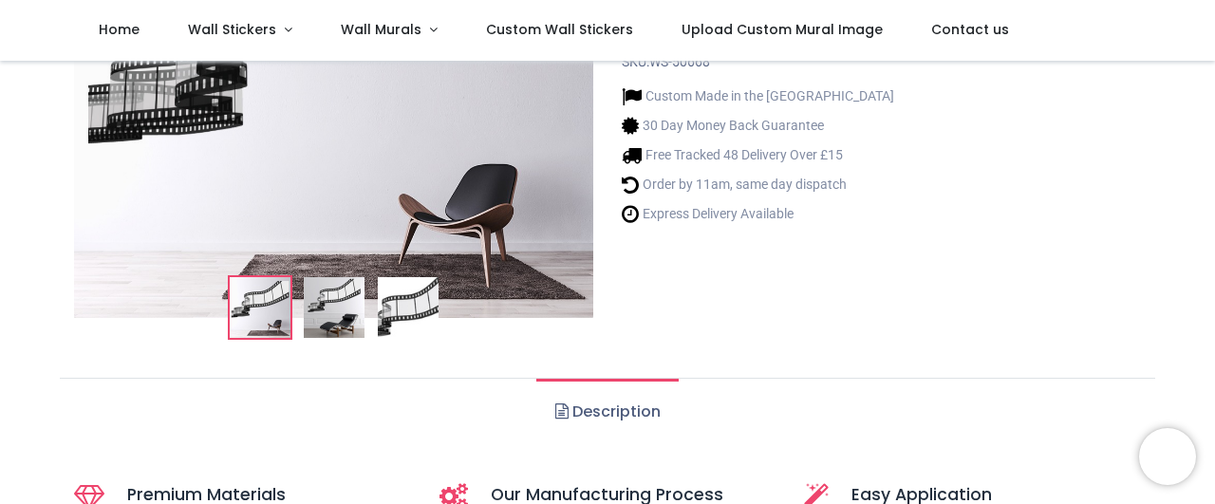
click at [413, 299] on img at bounding box center [408, 307] width 61 height 61
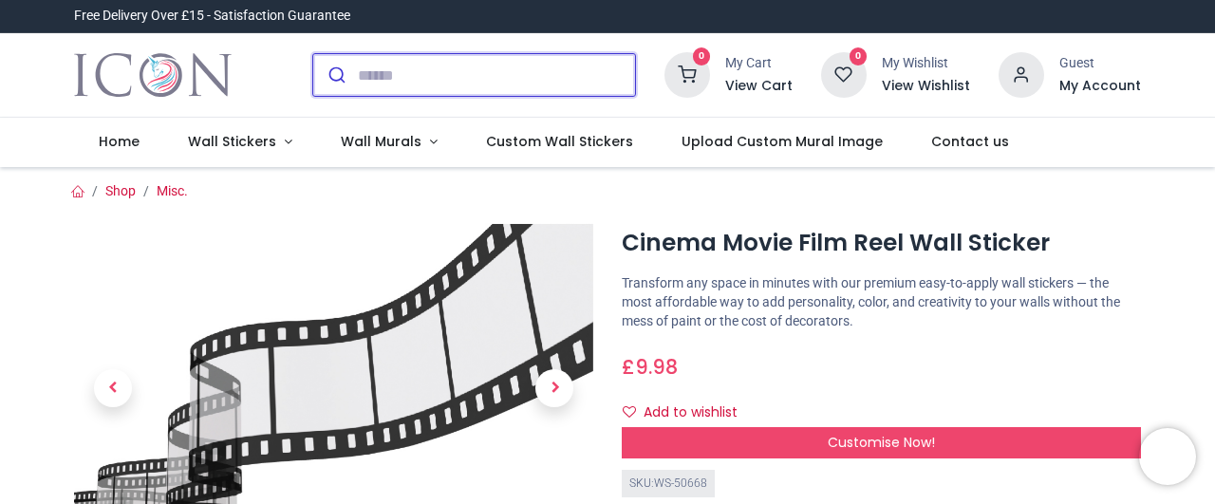
click at [447, 77] on input "search" at bounding box center [496, 75] width 277 height 42
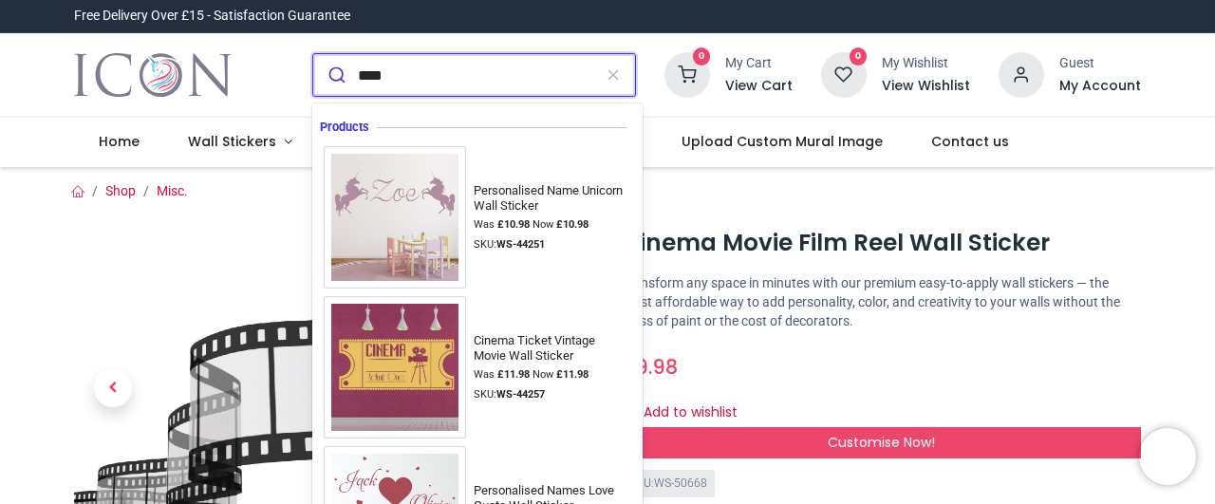
type input "*****"
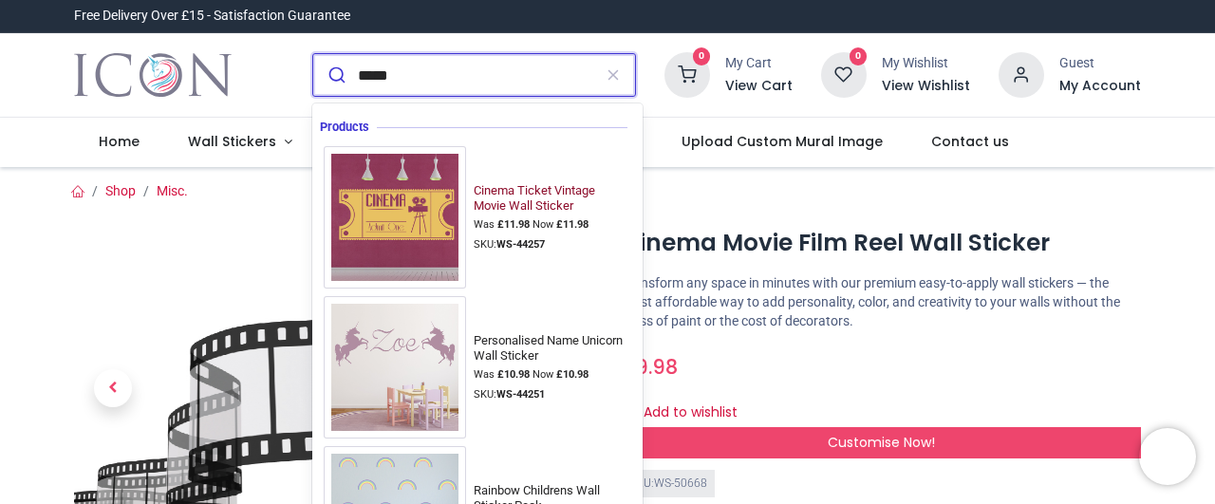
click at [403, 204] on img at bounding box center [395, 217] width 142 height 142
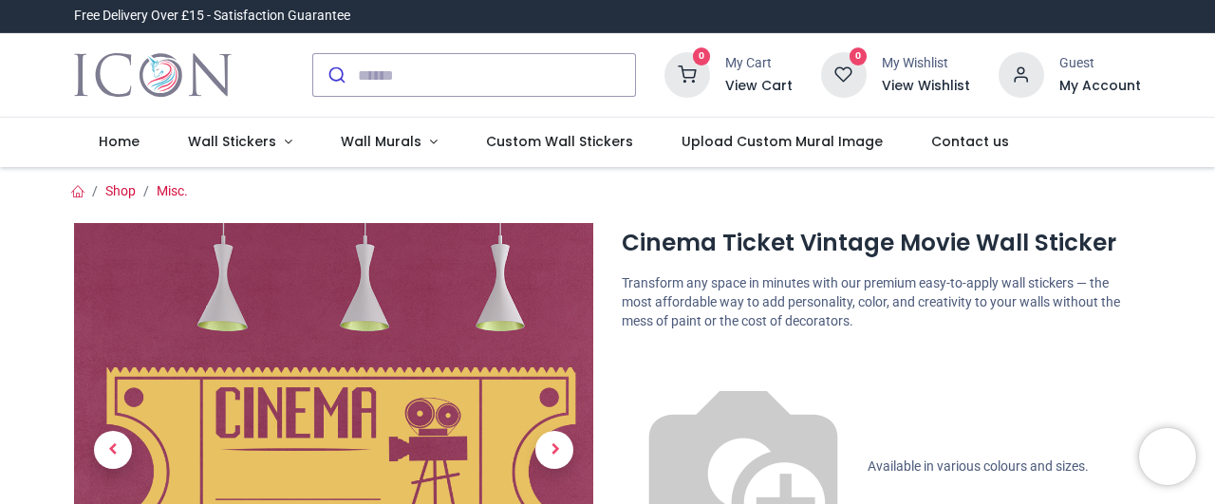
scroll to position [319, 0]
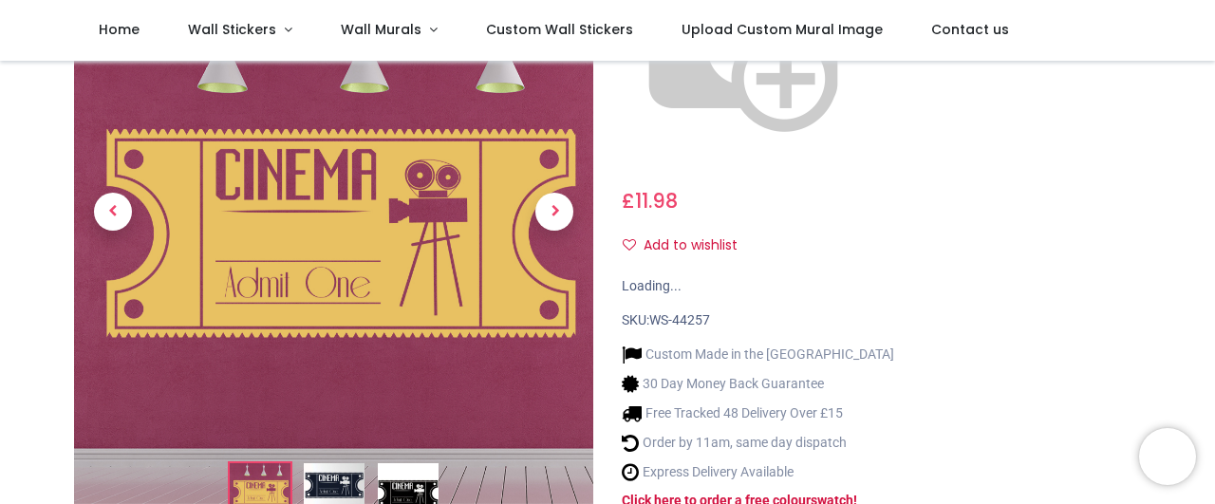
click at [425, 463] on img at bounding box center [408, 493] width 61 height 61
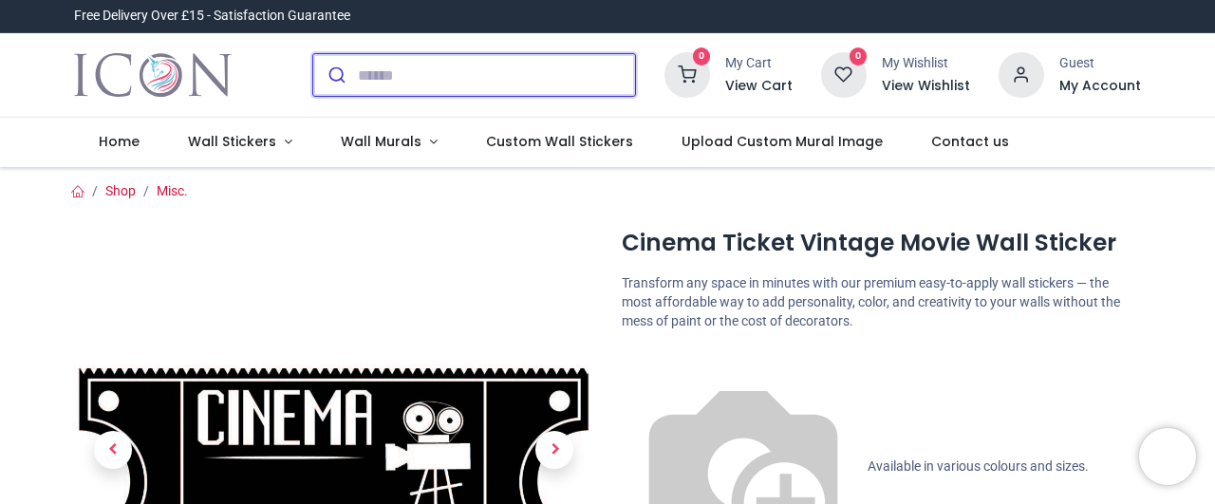
click at [481, 90] on input "search" at bounding box center [496, 75] width 277 height 42
click at [481, 88] on input "search" at bounding box center [496, 75] width 277 height 42
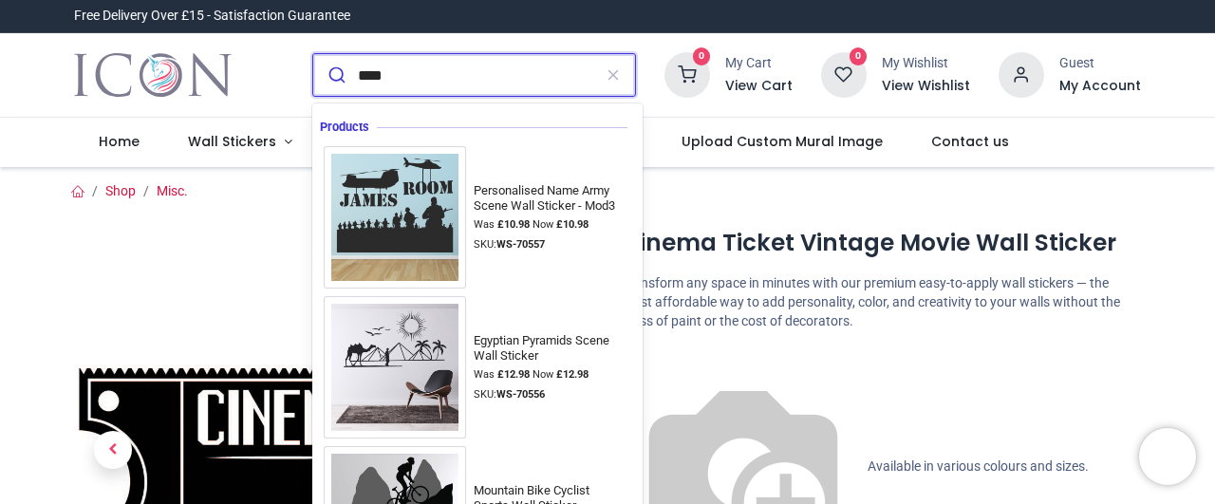
type input "*****"
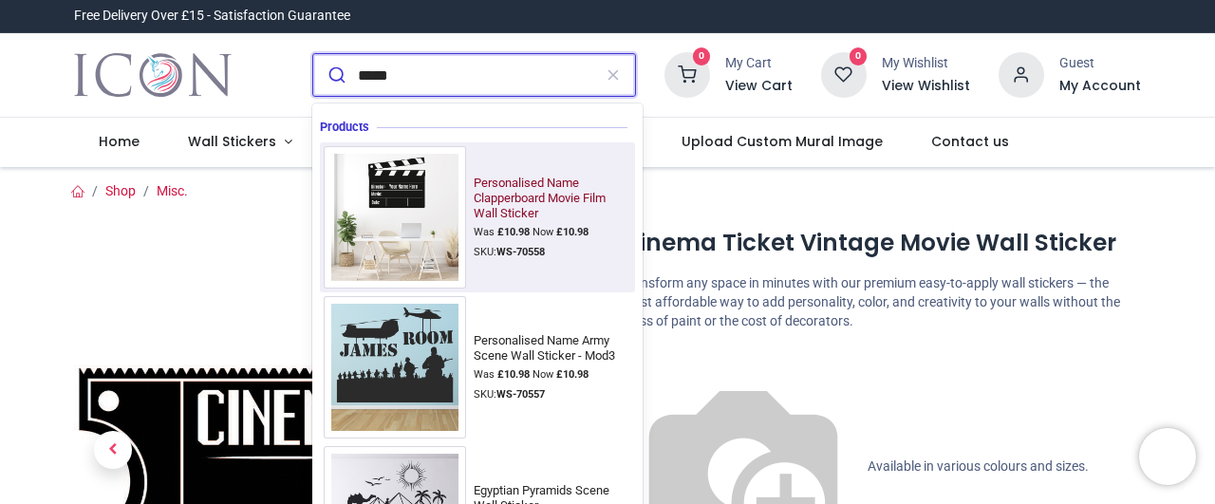
click at [372, 166] on img at bounding box center [395, 217] width 142 height 142
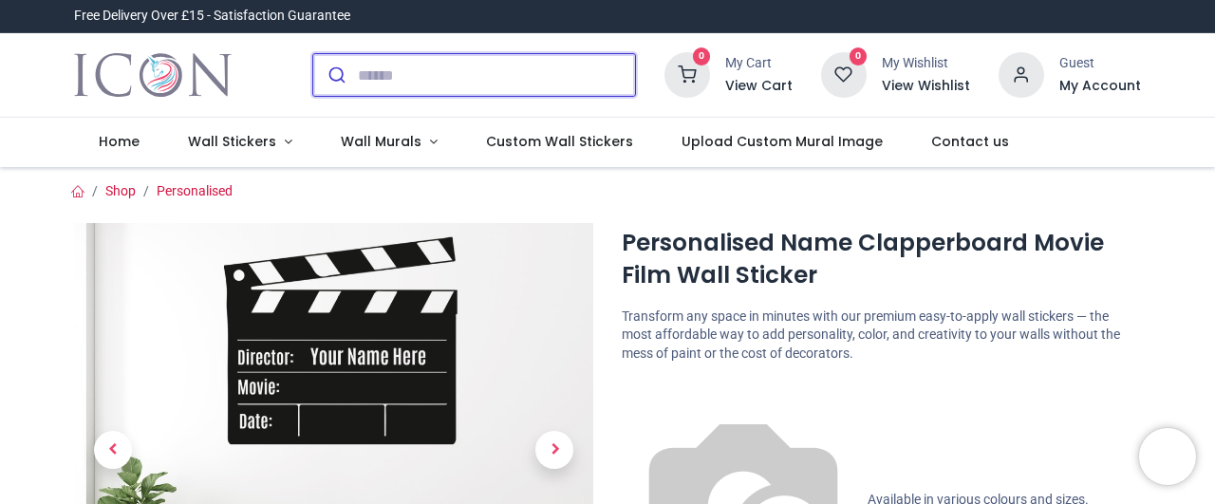
click at [440, 71] on input "search" at bounding box center [496, 75] width 277 height 42
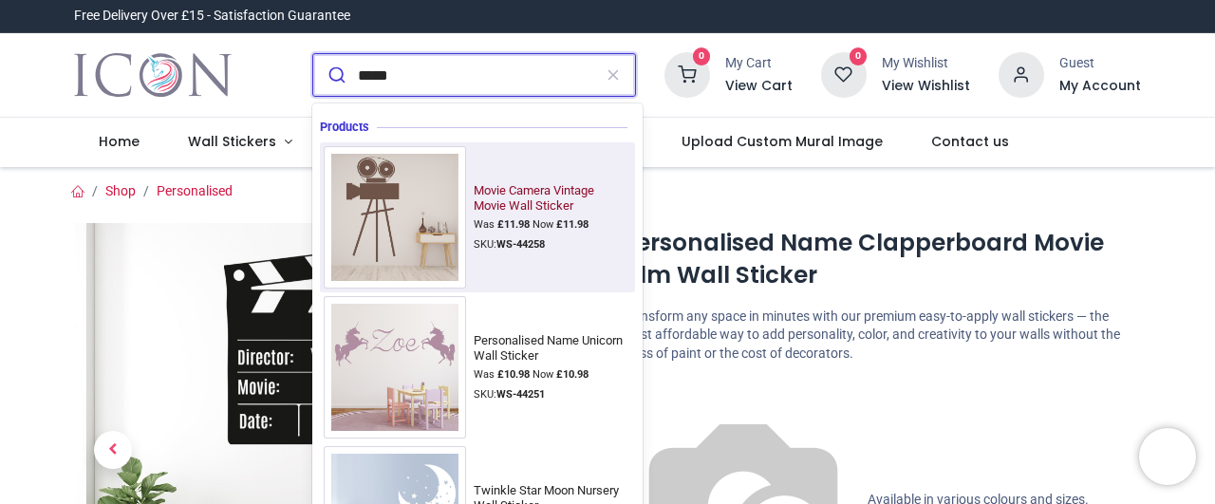
click at [392, 221] on img at bounding box center [395, 217] width 142 height 142
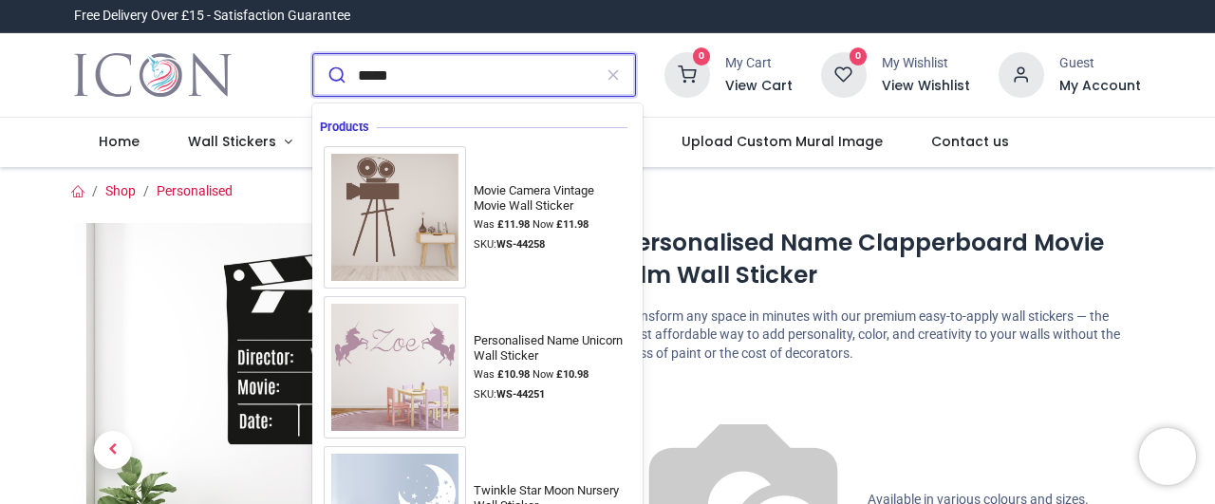
type input "*****"
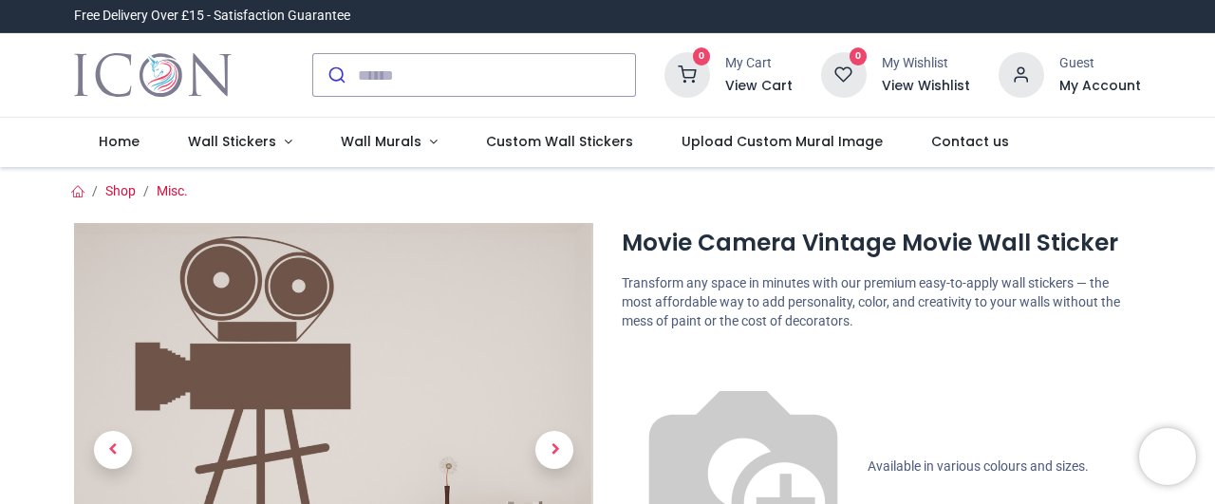
scroll to position [319, 0]
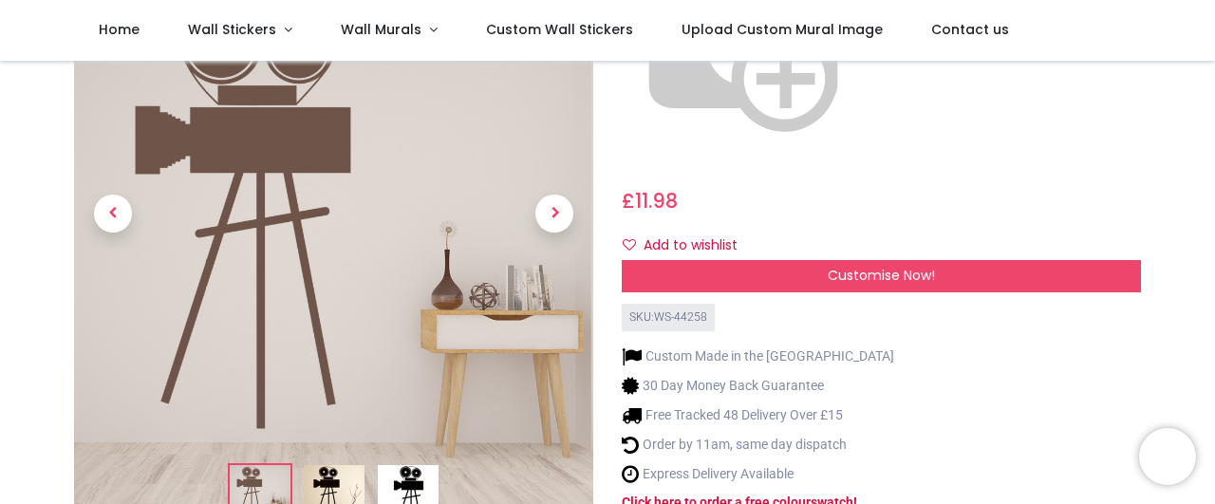
click at [404, 464] on img at bounding box center [408, 494] width 61 height 61
